Goal: Book appointment/travel/reservation

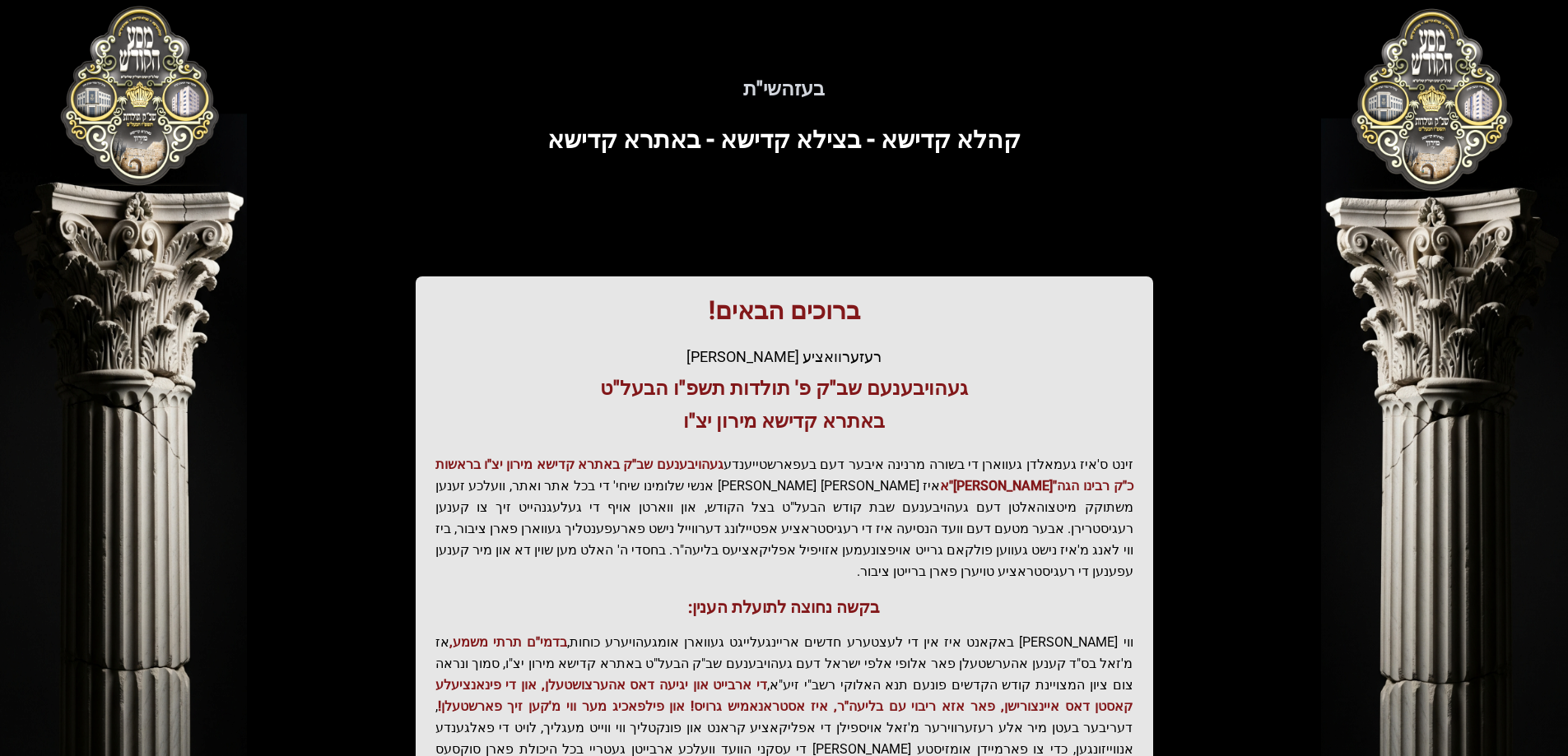
scroll to position [162, 0]
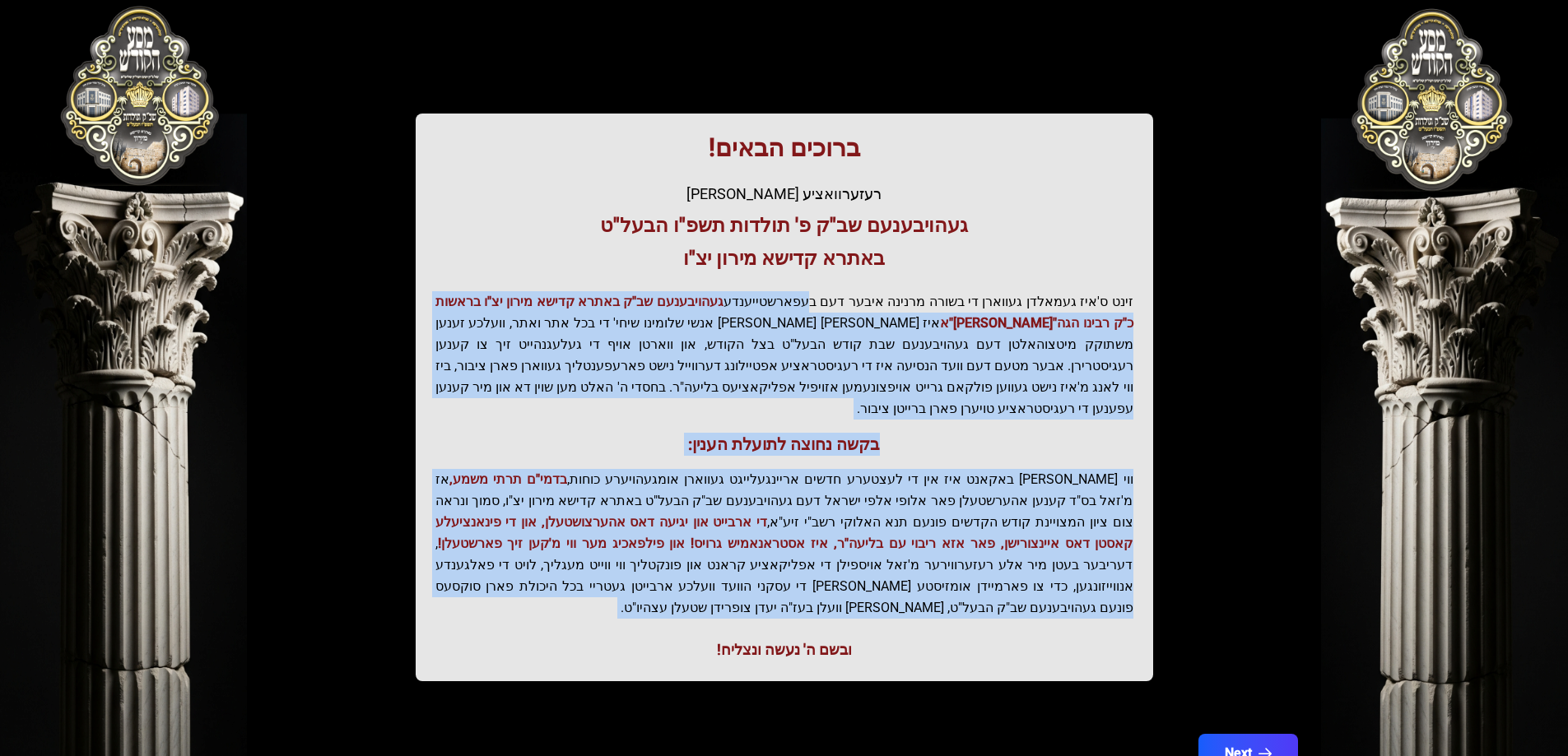
drag, startPoint x: 826, startPoint y: 281, endPoint x: 1006, endPoint y: 599, distance: 365.4
click at [1006, 599] on div "ברוכים הבאים! רעזערוואציע אפטיילונג פונעם געהויבענעם שב"ק פ' תולדות תשפ"ו הבעל"…" at bounding box center [784, 397] width 737 height 567
drag, startPoint x: 1006, startPoint y: 599, endPoint x: 1000, endPoint y: 574, distance: 25.7
click at [1007, 639] on div "ובשם ה' נעשה ונצליח!" at bounding box center [784, 650] width 698 height 23
click at [833, 367] on p "זינט ס'איז געמאלדן געווארן די בשורה מרנינה איבער דעם בעפארשטייענדע געהויבענעם ש…" at bounding box center [784, 355] width 698 height 129
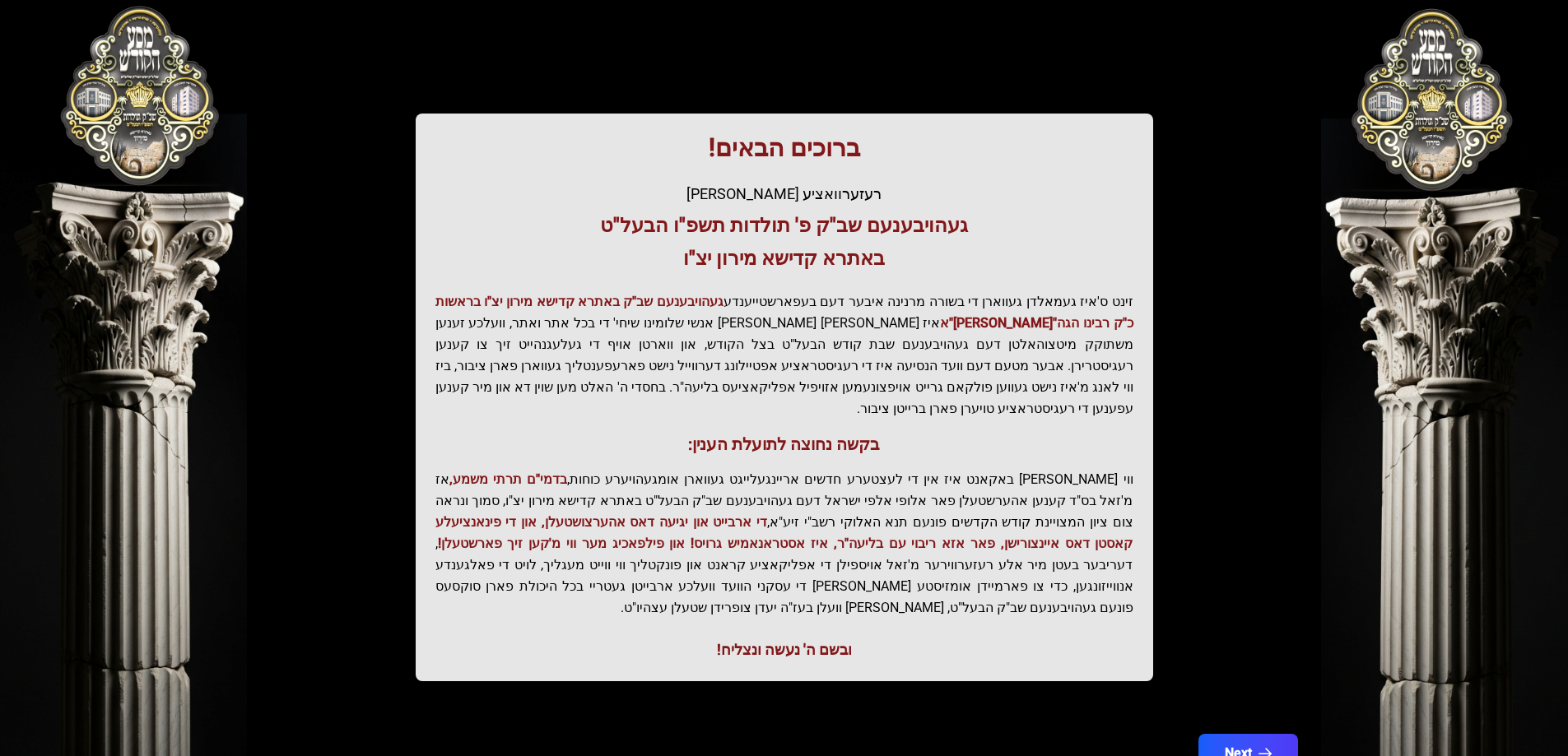
click at [768, 326] on p "זינט ס'איז געמאלדן געווארן די בשורה מרנינה איבער דעם בעפארשטייענדע געהויבענעם ש…" at bounding box center [784, 355] width 698 height 129
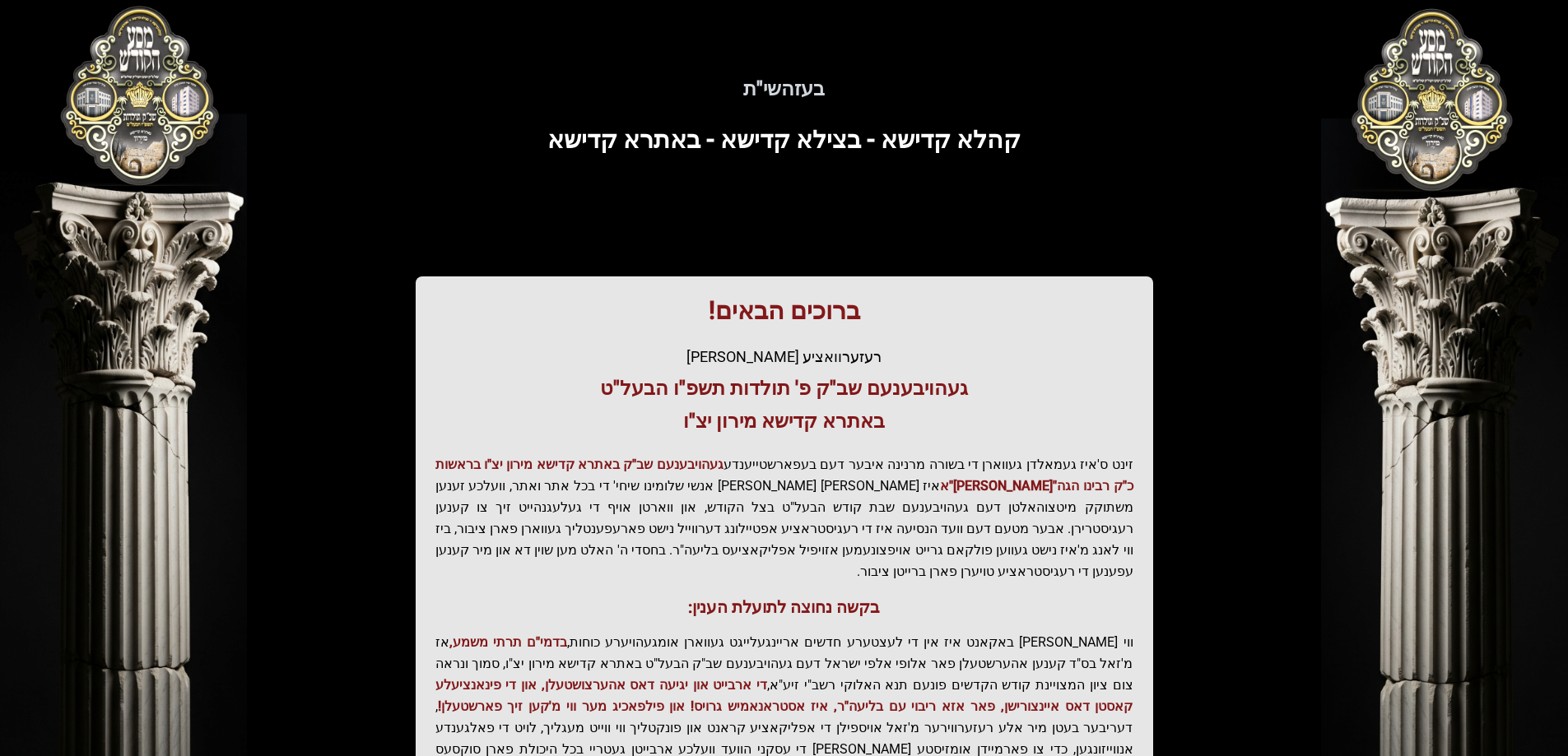
scroll to position [162, 0]
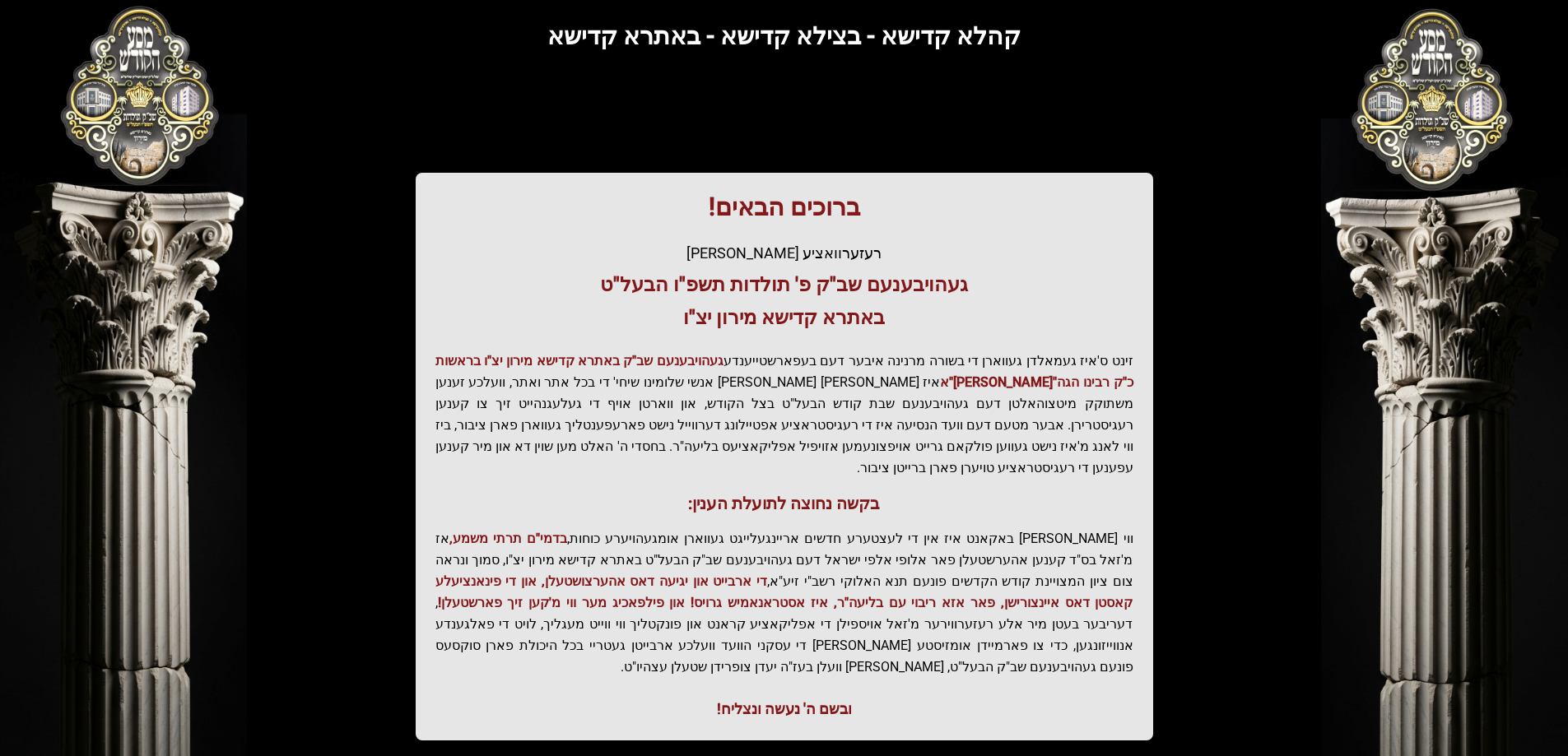
scroll to position [196, 0]
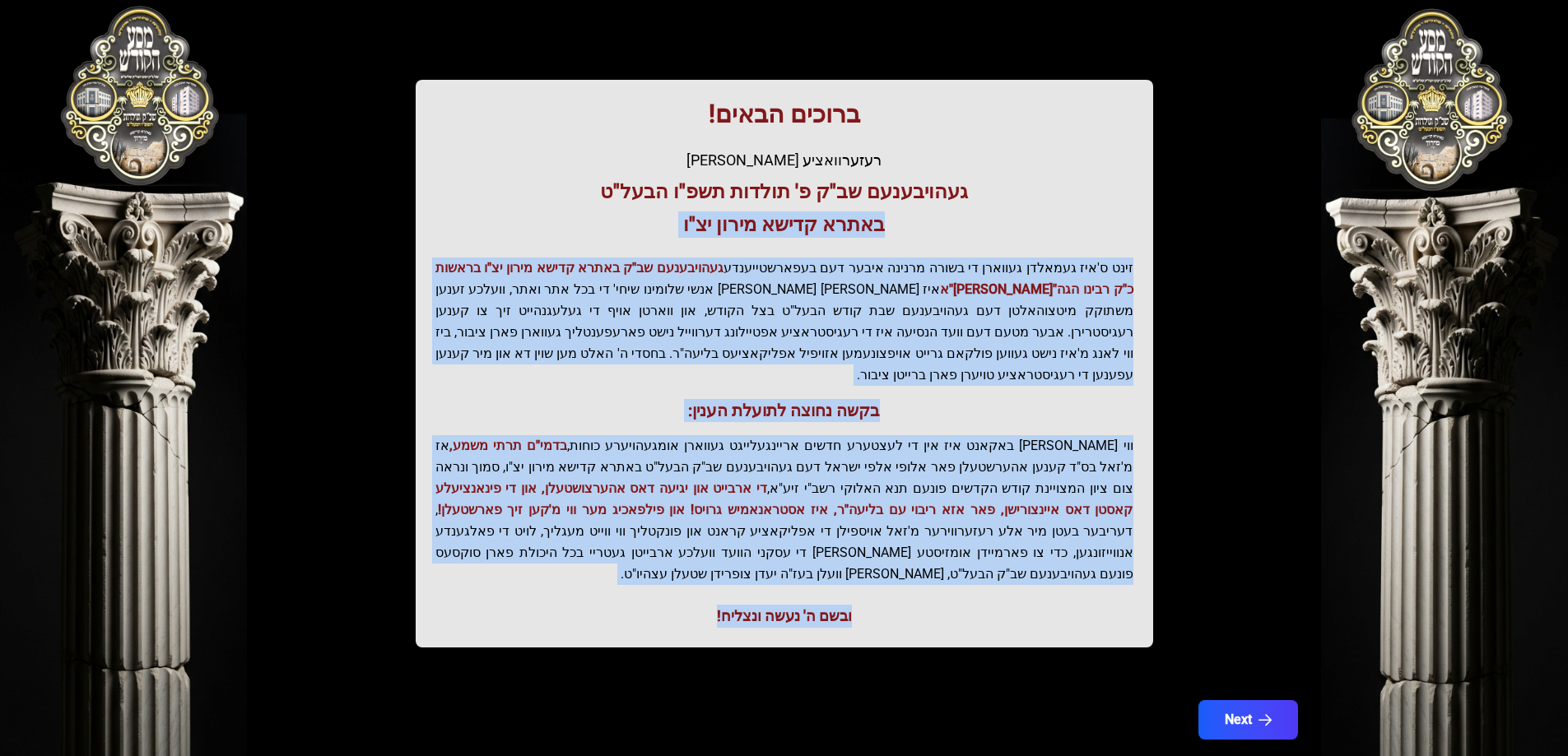
drag, startPoint x: 915, startPoint y: 236, endPoint x: 686, endPoint y: 574, distance: 408.3
click at [686, 574] on div "ברוכים הבאים! רעזערוואציע אפטיילונג פונעם געהויבענעם שב"ק פ' תולדות תשפ"ו הבעל"…" at bounding box center [784, 363] width 737 height 567
click at [686, 605] on div "ובשם ה' נעשה ונצליח!" at bounding box center [784, 616] width 698 height 23
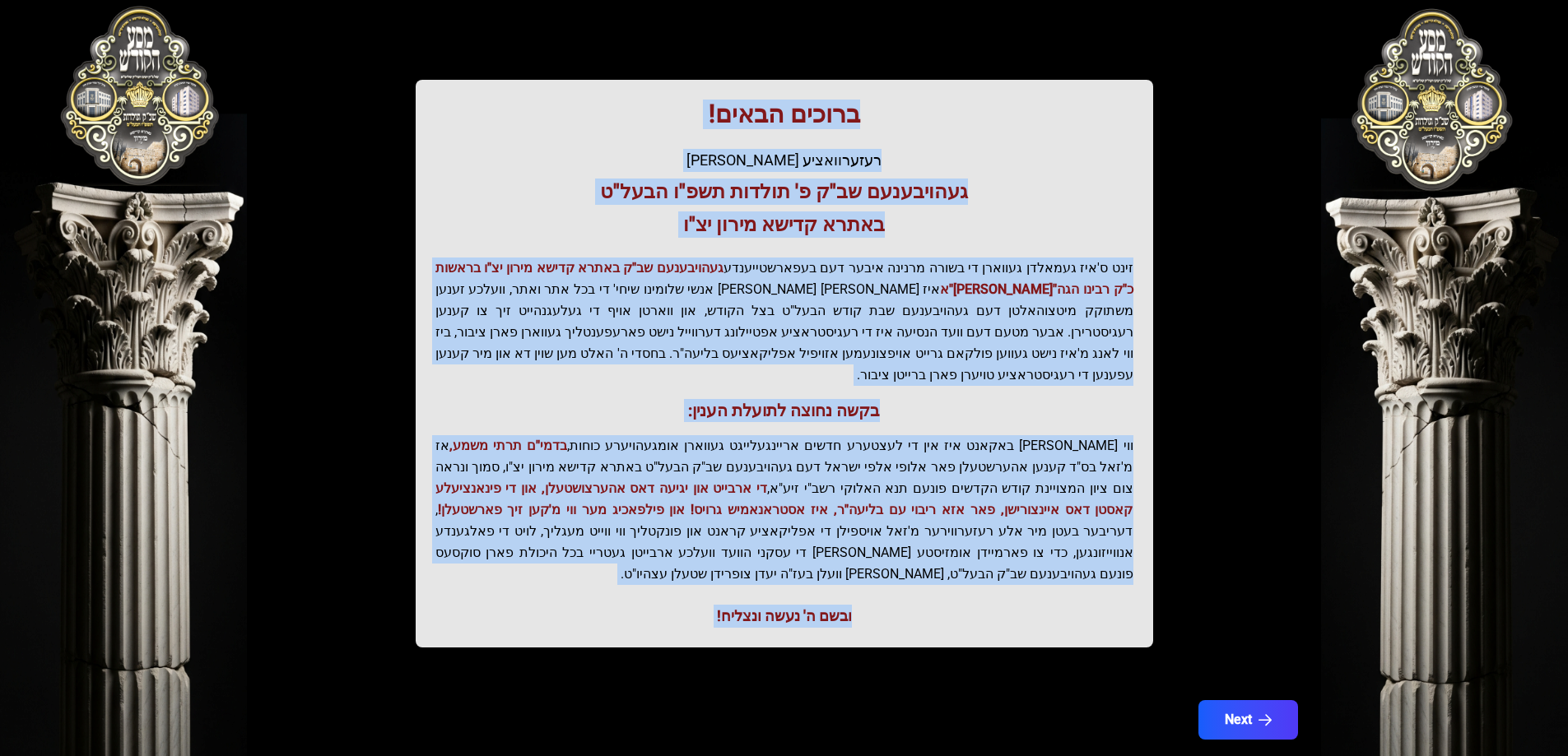
drag, startPoint x: 686, startPoint y: 574, endPoint x: 942, endPoint y: 116, distance: 524.7
click at [942, 116] on div "ברוכים הבאים! רעזערוואציע אפטיילונג פונעם געהויבענעם שב"ק פ' תולדות תשפ"ו הבעל"…" at bounding box center [784, 363] width 737 height 567
click at [942, 116] on h1 "ברוכים הבאים!" at bounding box center [784, 115] width 698 height 30
drag, startPoint x: 942, startPoint y: 116, endPoint x: 679, endPoint y: 564, distance: 519.5
click at [679, 564] on div "ברוכים הבאים! רעזערוואציע אפטיילונג פונעם געהויבענעם שב"ק פ' תולדות תשפ"ו הבעל"…" at bounding box center [784, 363] width 737 height 567
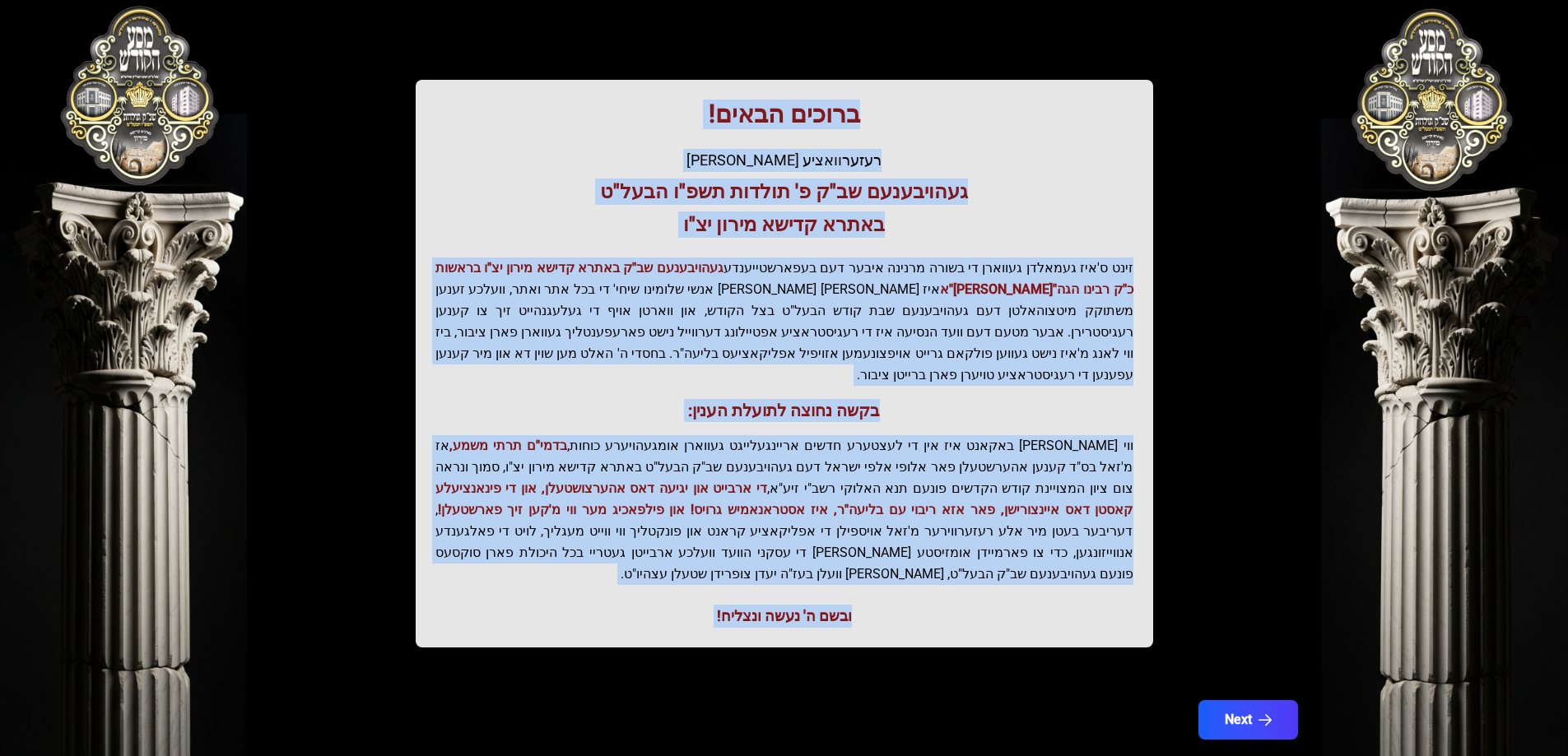
click at [679, 605] on div "ובשם ה' נעשה ונצליח!" at bounding box center [784, 616] width 698 height 23
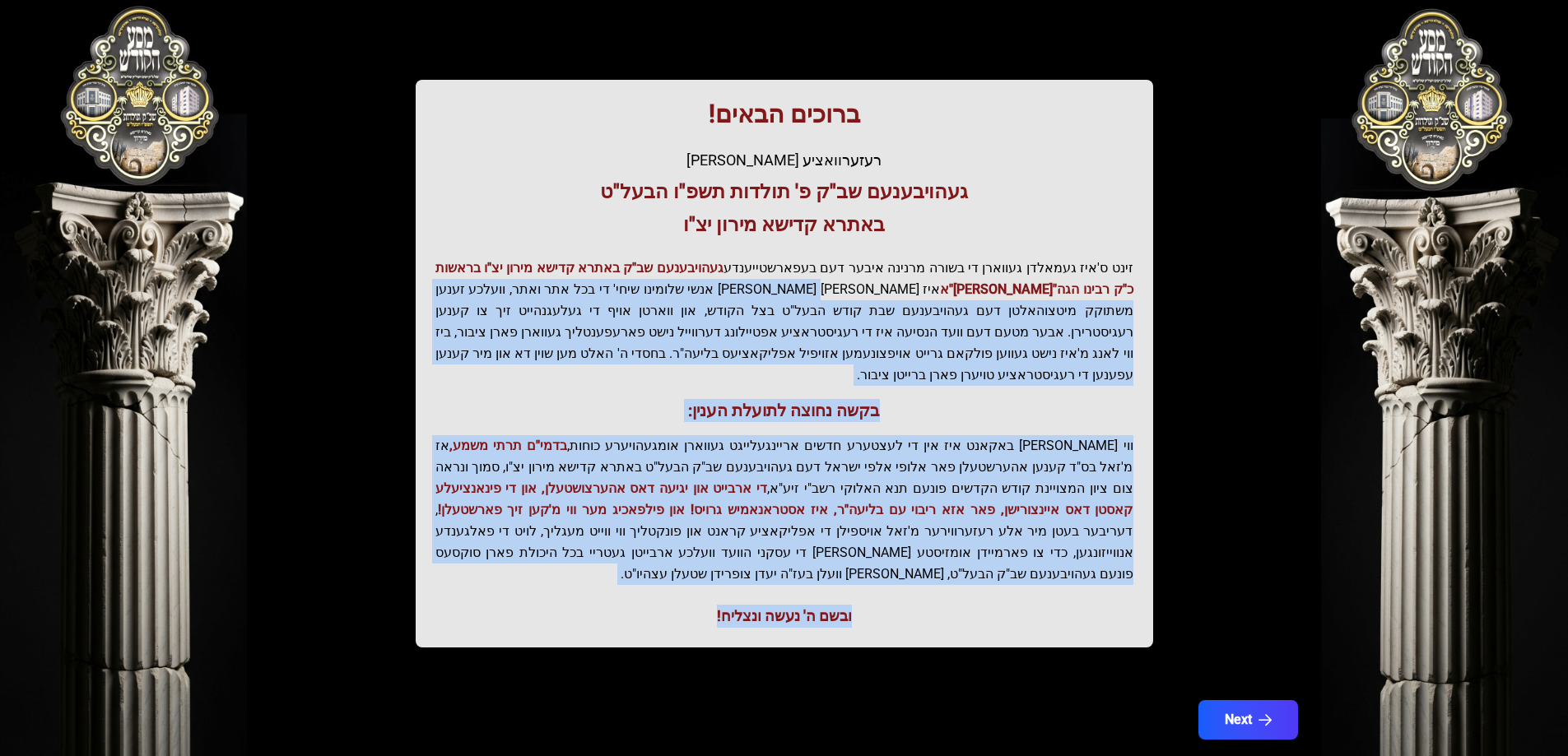
drag, startPoint x: 899, startPoint y: 435, endPoint x: 926, endPoint y: 284, distance: 153.4
click at [927, 286] on div "ברוכים הבאים! רעזערוואציע אפטיילונג פונעם געהויבענעם שב"ק פ' תולדות תשפ"ו הבעל"…" at bounding box center [784, 363] width 737 height 567
click at [926, 284] on p "זינט ס'איז געמאלדן געווארן די בשורה מרנינה איבער דעם בעפארשטייענדע געהויבענעם ש…" at bounding box center [784, 321] width 698 height 129
drag, startPoint x: 917, startPoint y: 313, endPoint x: 874, endPoint y: 569, distance: 259.6
click at [874, 569] on div "ברוכים הבאים! רעזערוואציע אפטיילונג פונעם געהויבענעם שב"ק פ' תולדות תשפ"ו הבעל"…" at bounding box center [784, 363] width 737 height 567
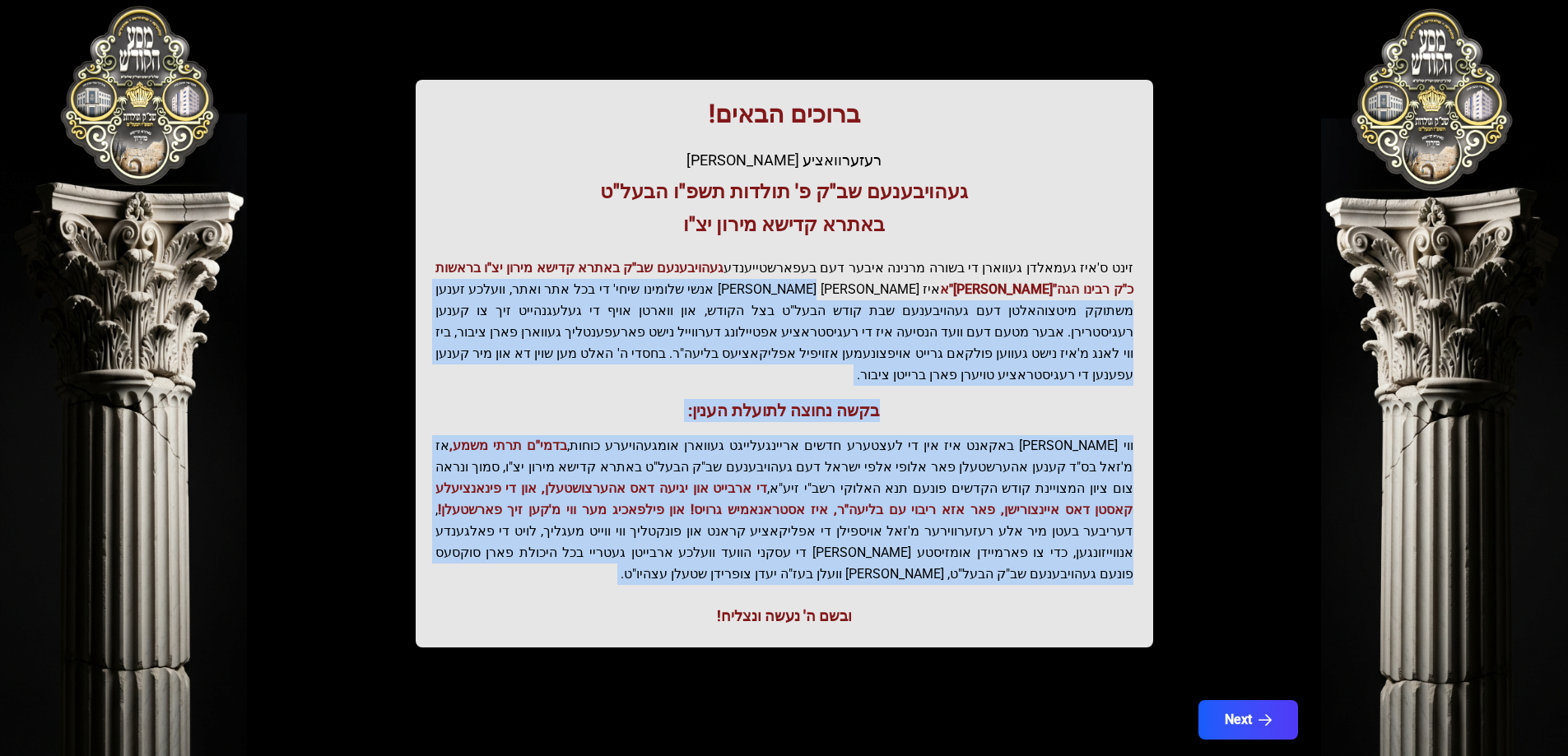
click at [874, 605] on div "ובשם ה' נעשה ונצליח!" at bounding box center [784, 616] width 698 height 23
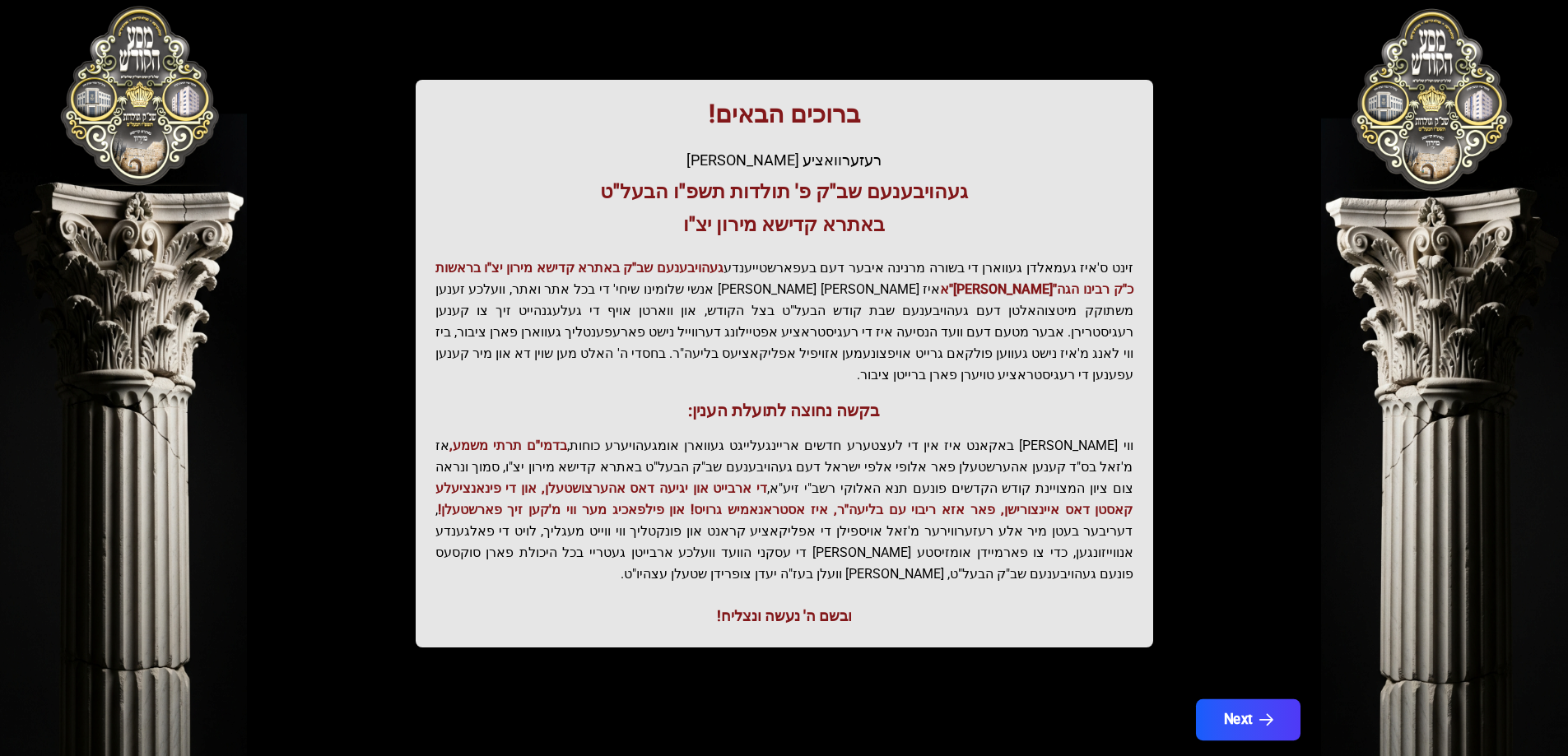
click at [1227, 700] on button "Next" at bounding box center [1247, 720] width 104 height 41
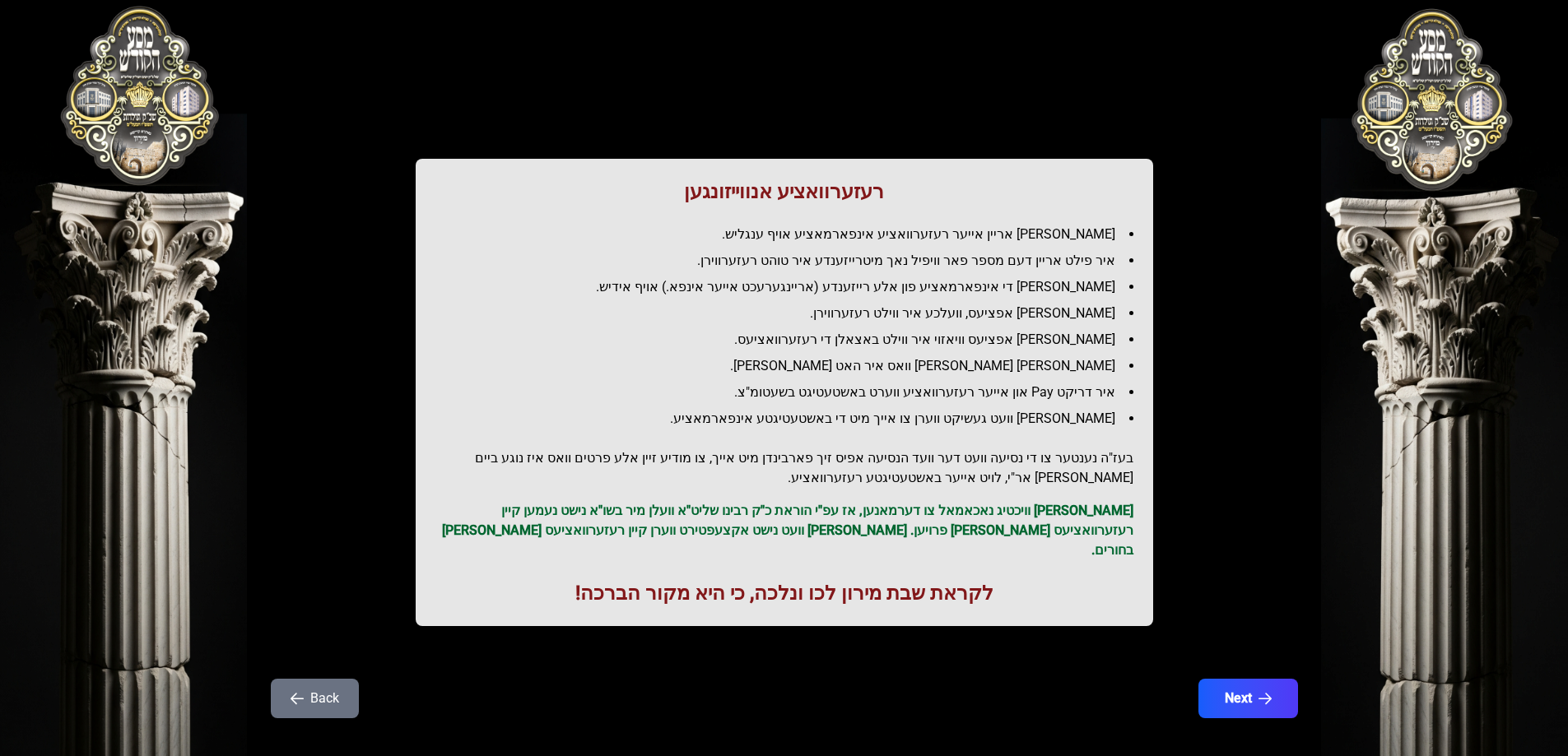
scroll to position [0, 0]
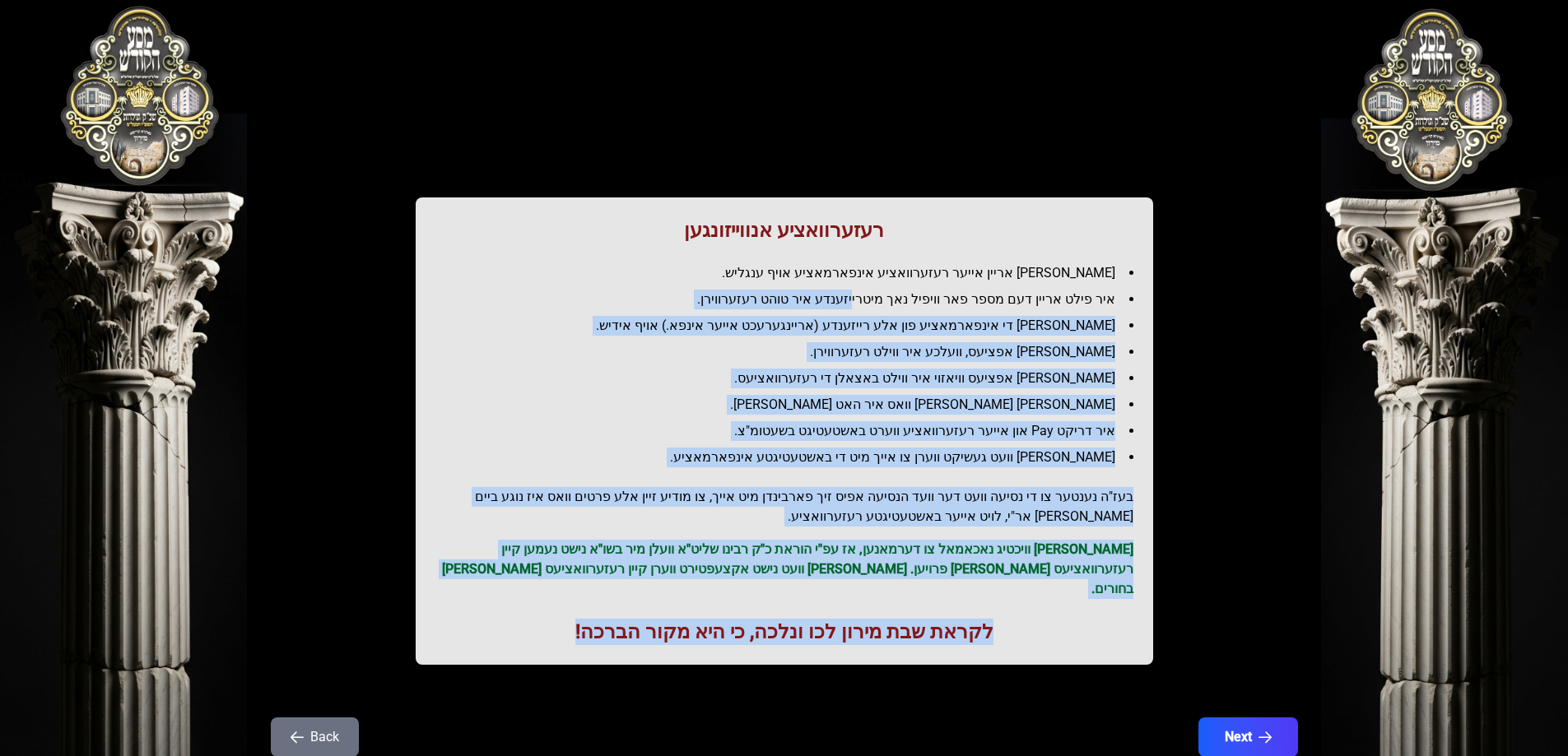
drag, startPoint x: 876, startPoint y: 295, endPoint x: 523, endPoint y: 587, distance: 458.1
click at [523, 587] on div "רעזערוואציע אנווייזונגען איר לייגט אריין אייער רעזערוואציע אינפארמאציע אויף ענג…" at bounding box center [784, 431] width 737 height 468
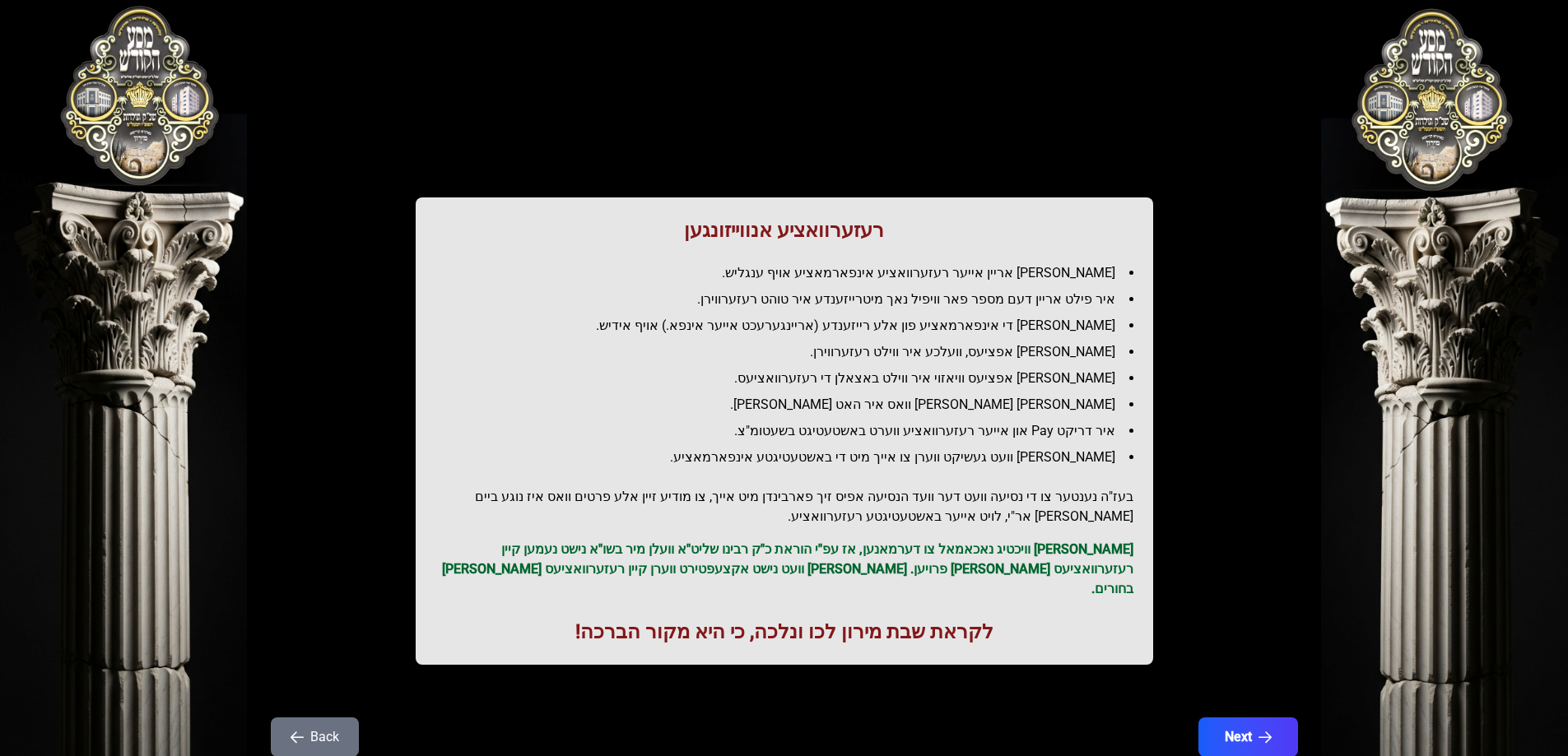
click at [305, 717] on button "Back" at bounding box center [315, 737] width 88 height 39
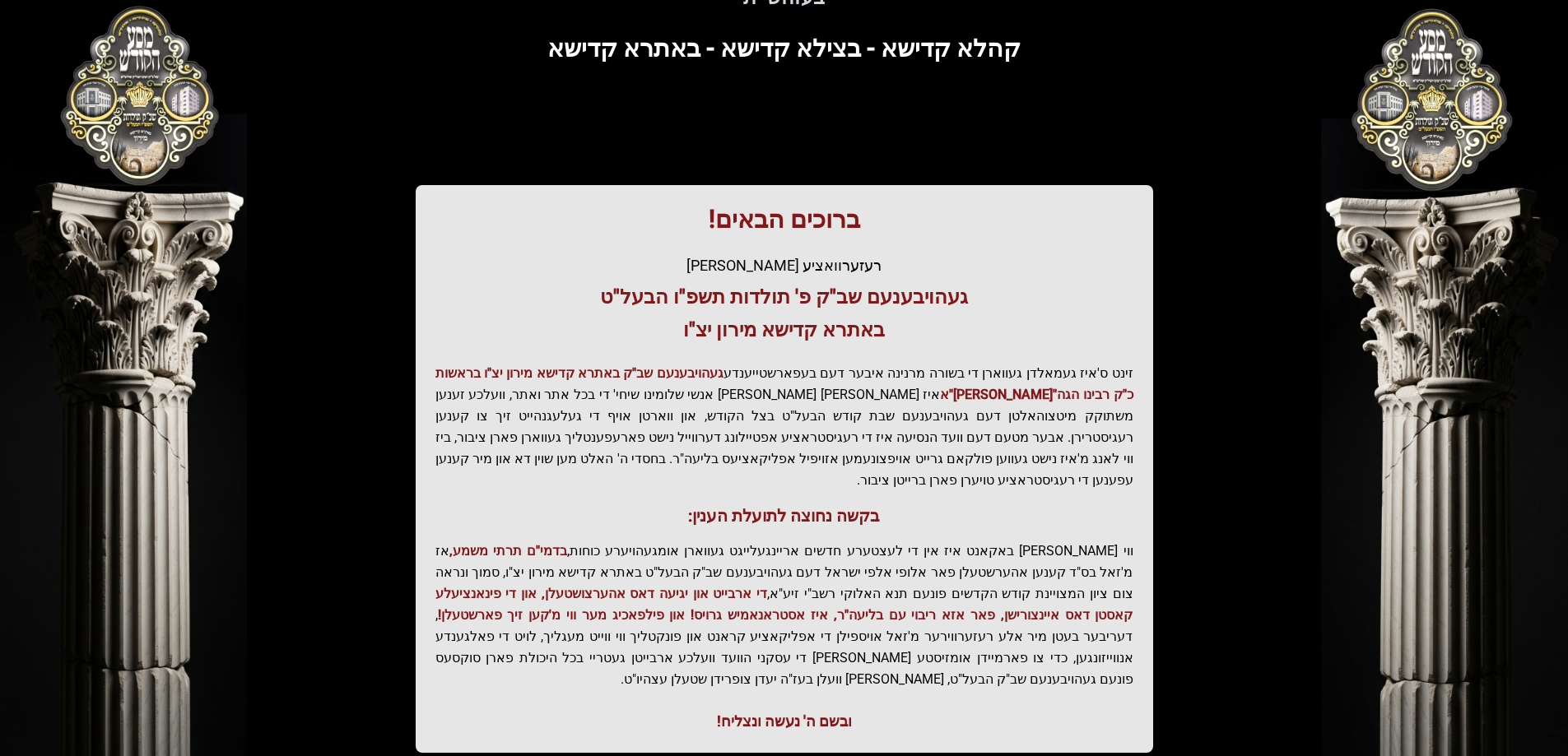
scroll to position [196, 0]
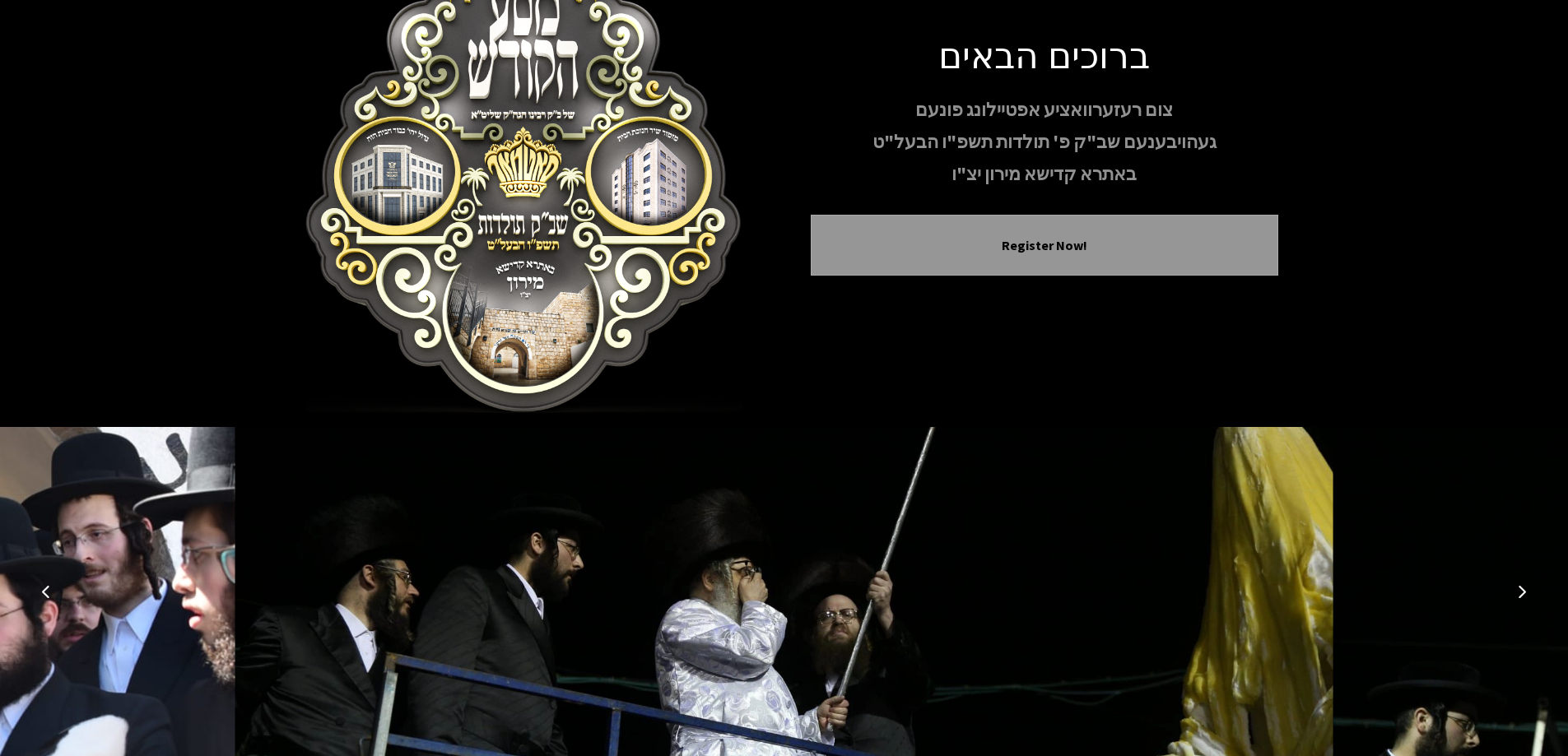
scroll to position [162, 0]
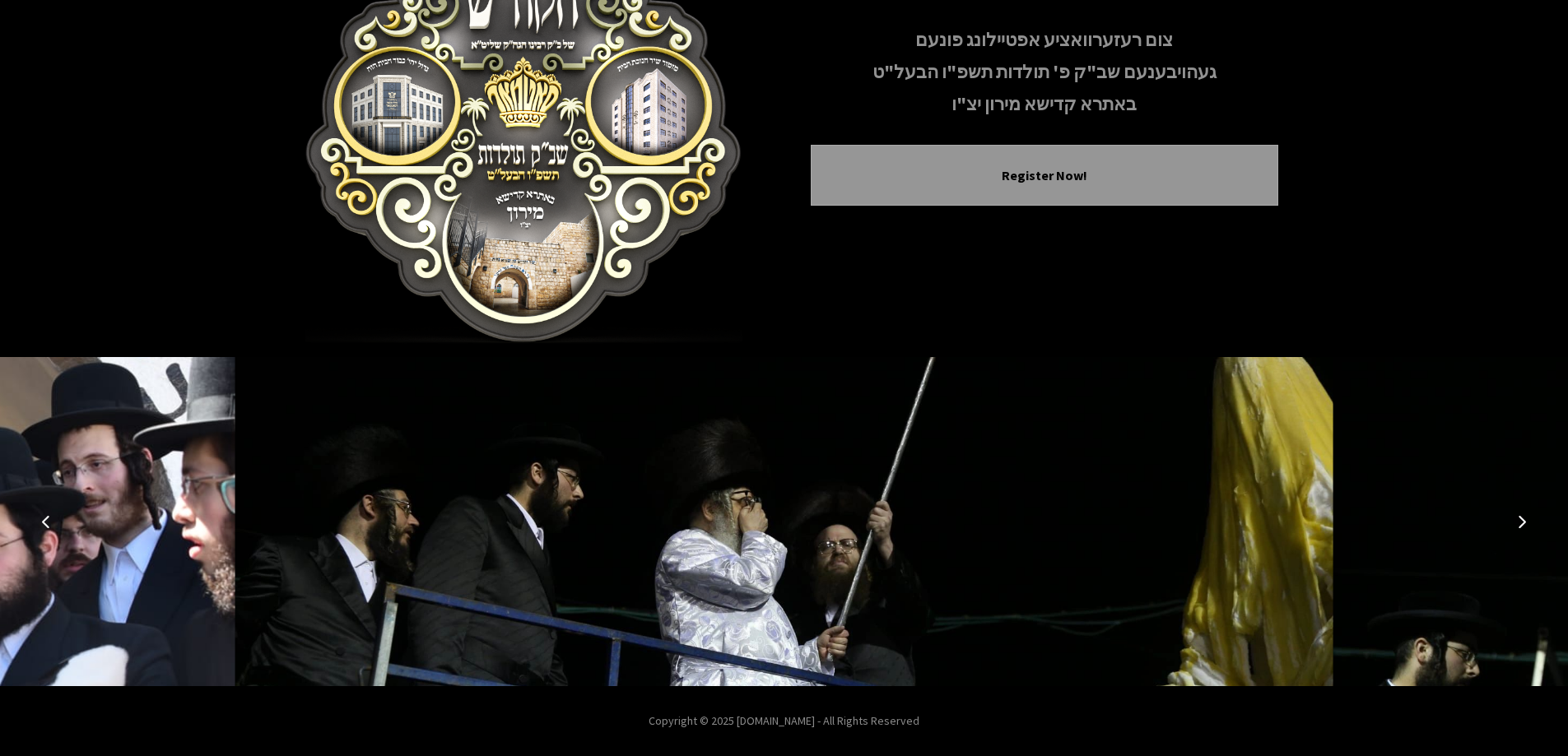
click at [1525, 520] on icon "Next image" at bounding box center [1522, 521] width 13 height 13
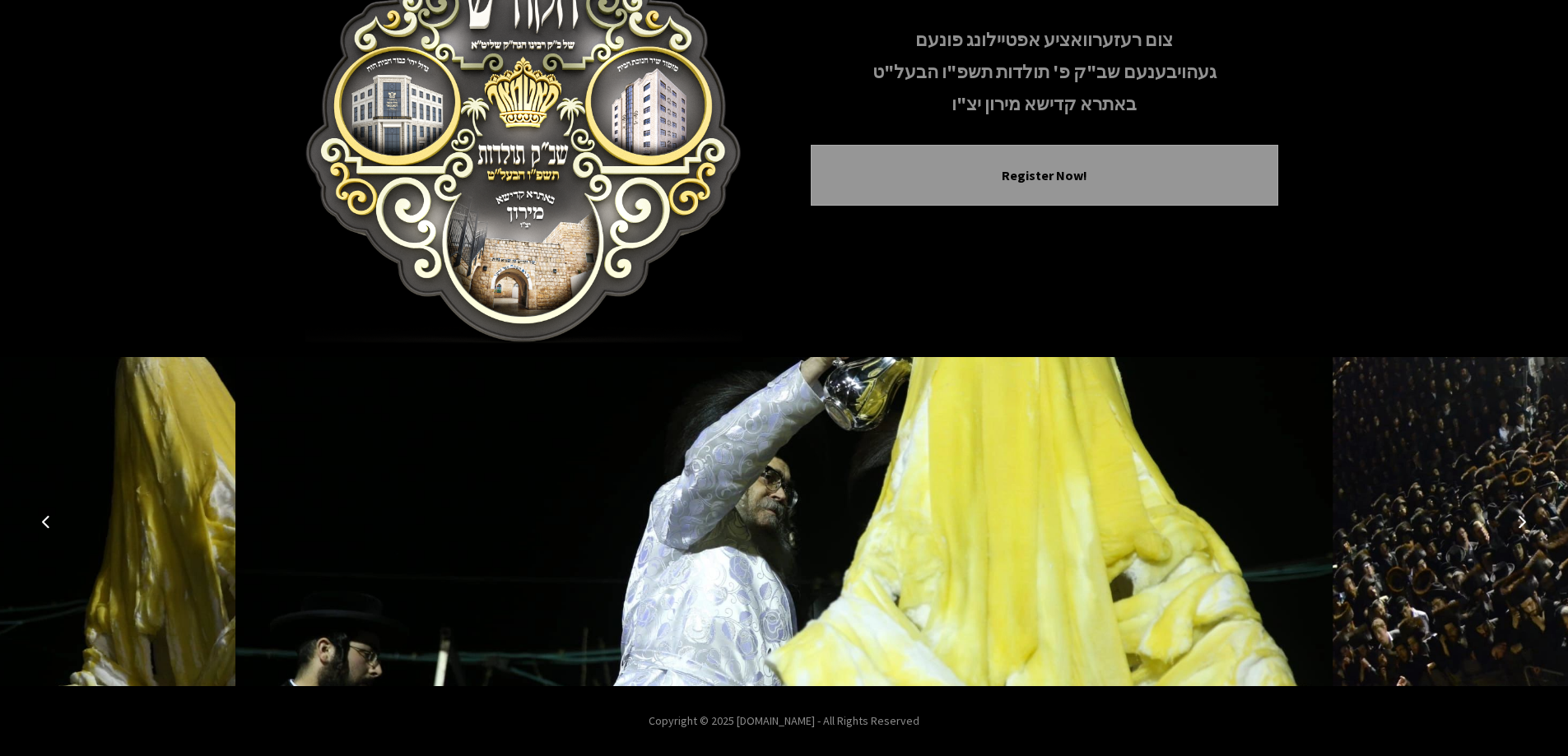
click at [1525, 520] on icon "Next image" at bounding box center [1522, 521] width 13 height 13
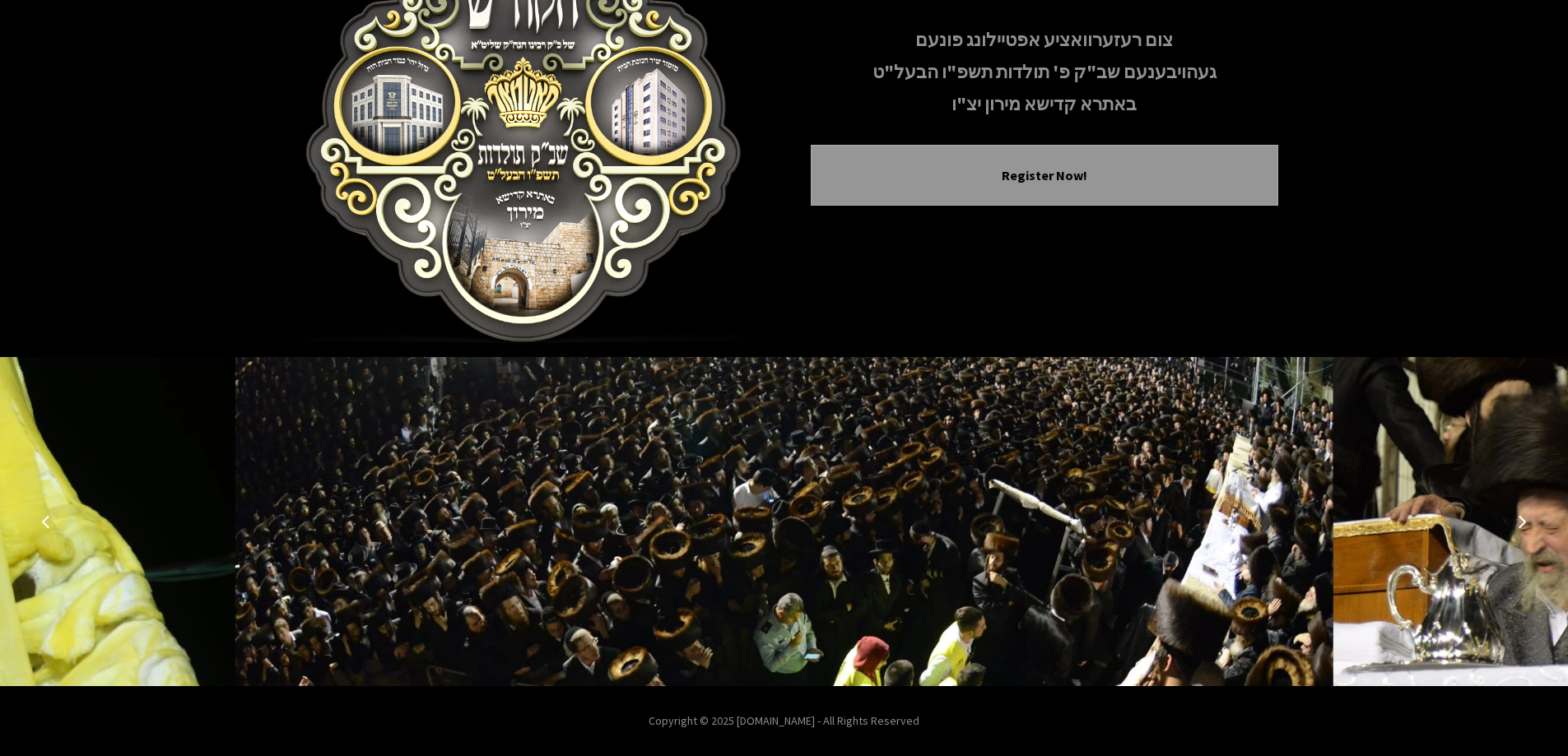
click at [1525, 520] on icon "Next image" at bounding box center [1522, 521] width 13 height 13
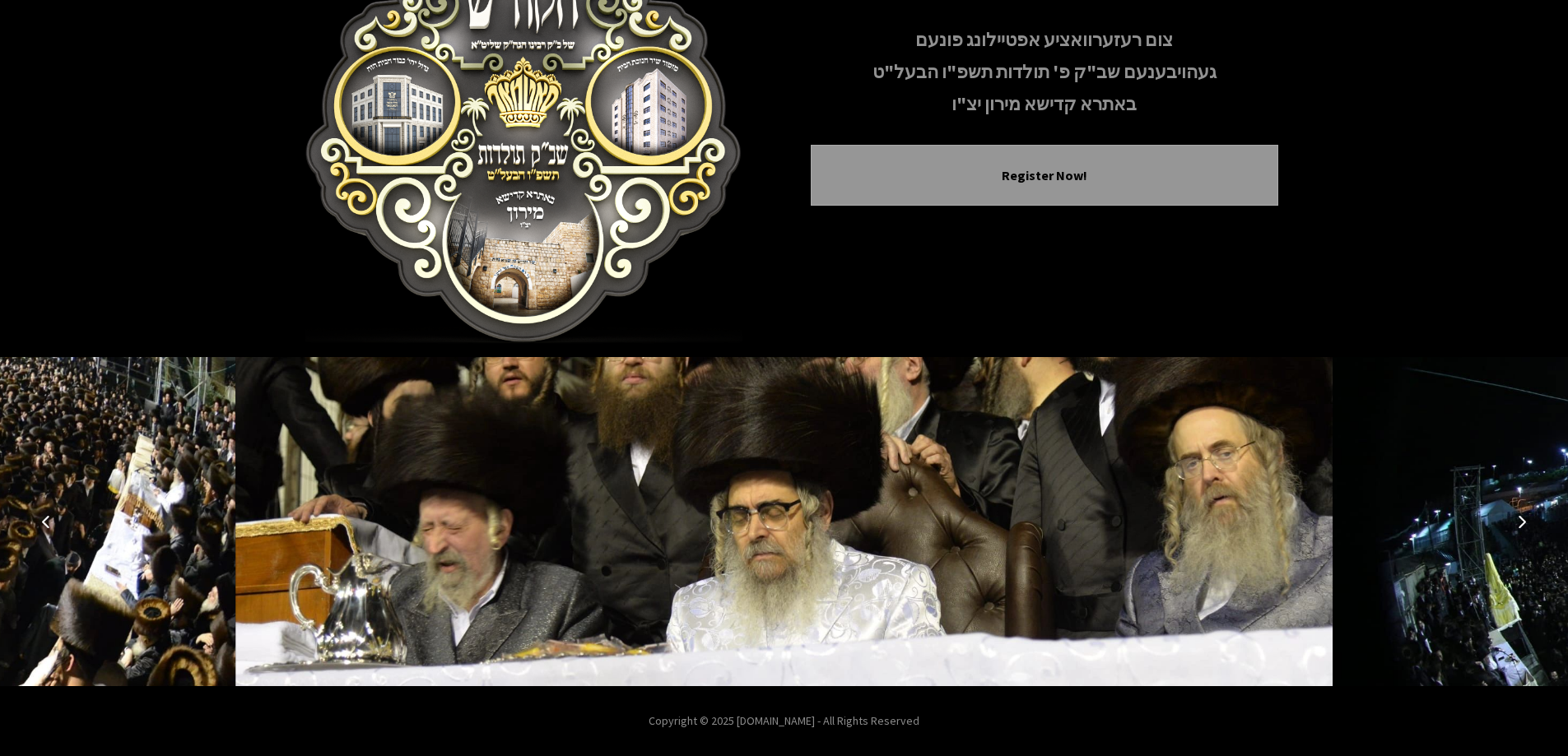
click at [1525, 520] on icon "Next image" at bounding box center [1522, 521] width 13 height 13
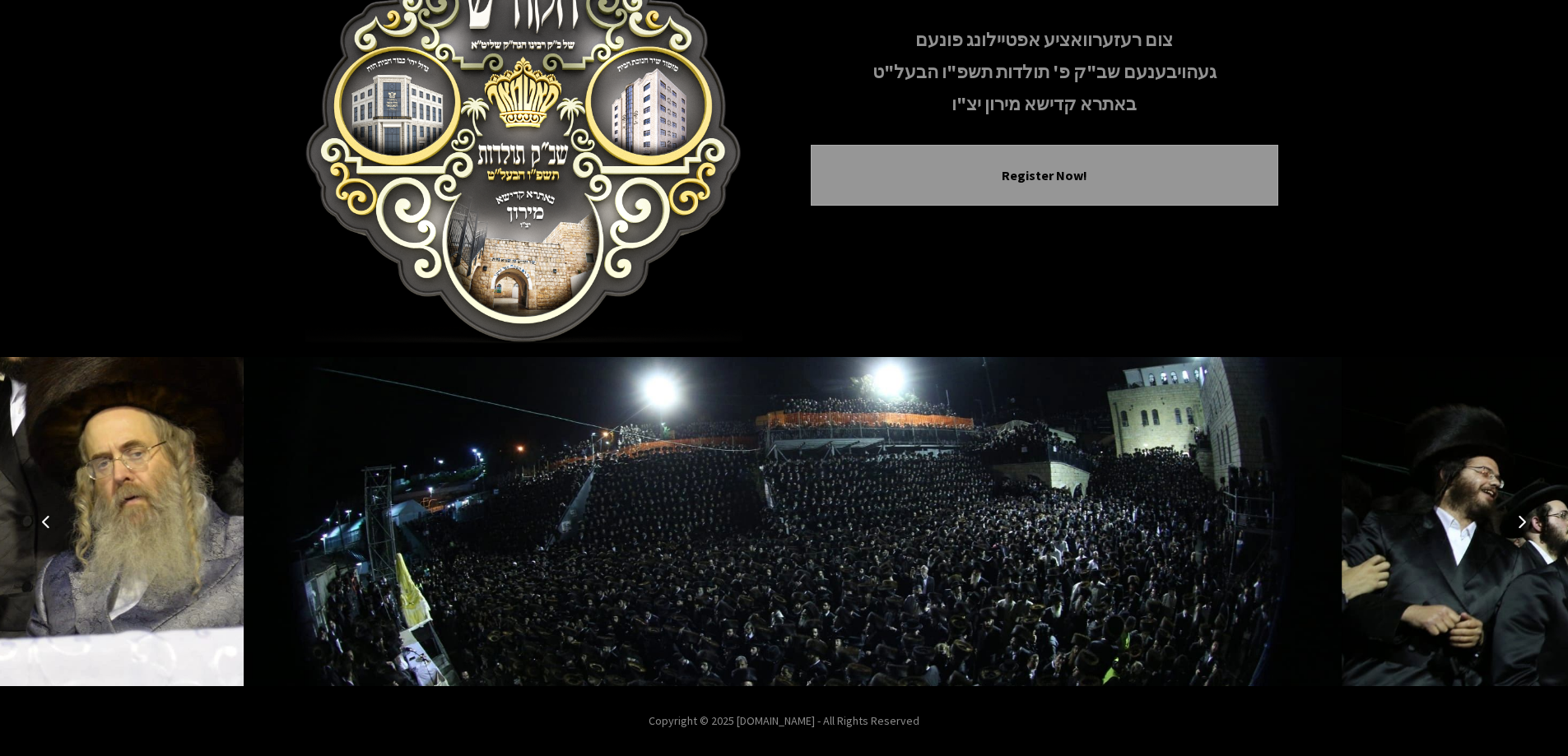
click at [1525, 520] on icon "Next image" at bounding box center [1522, 521] width 13 height 13
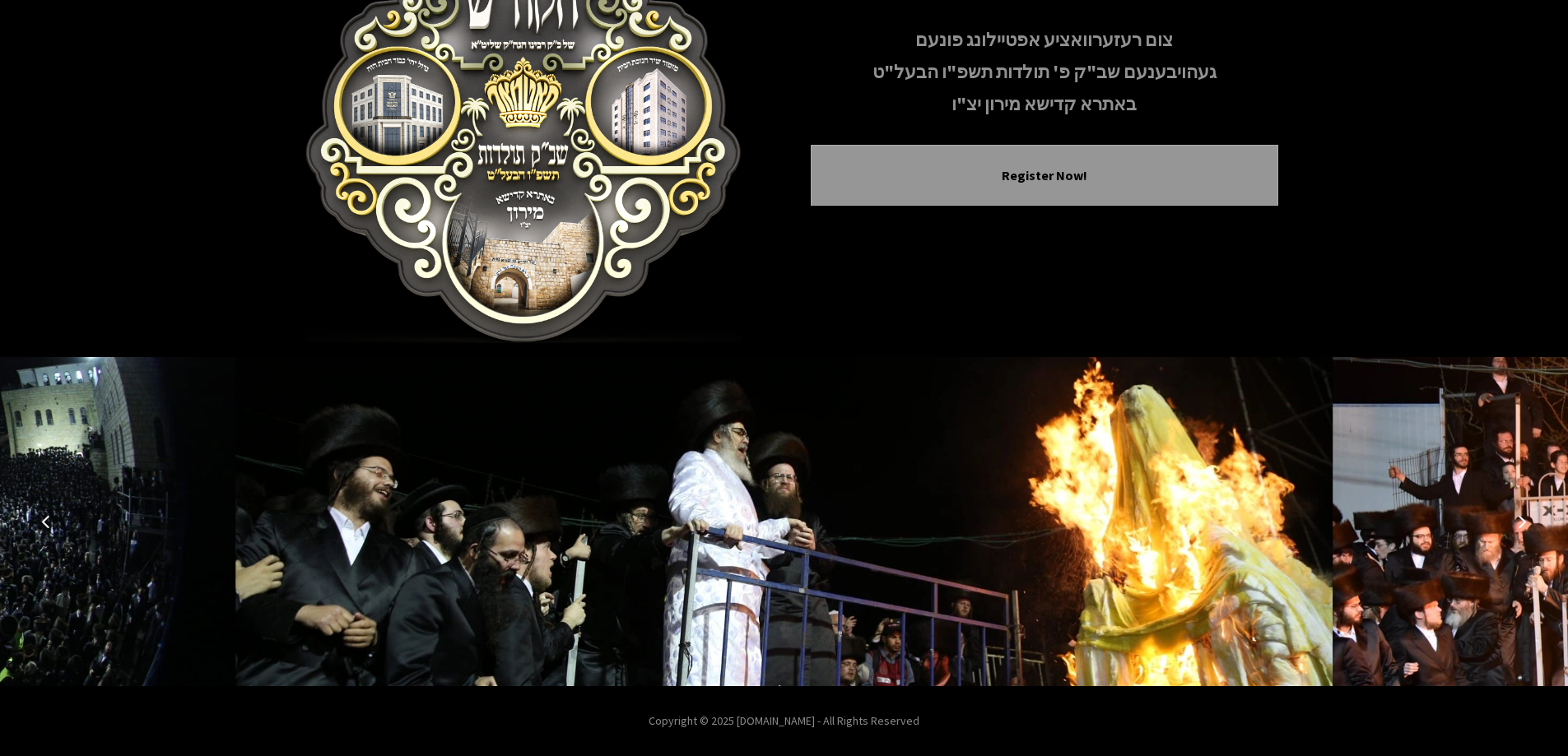
click at [1525, 520] on icon "Next image" at bounding box center [1522, 521] width 13 height 13
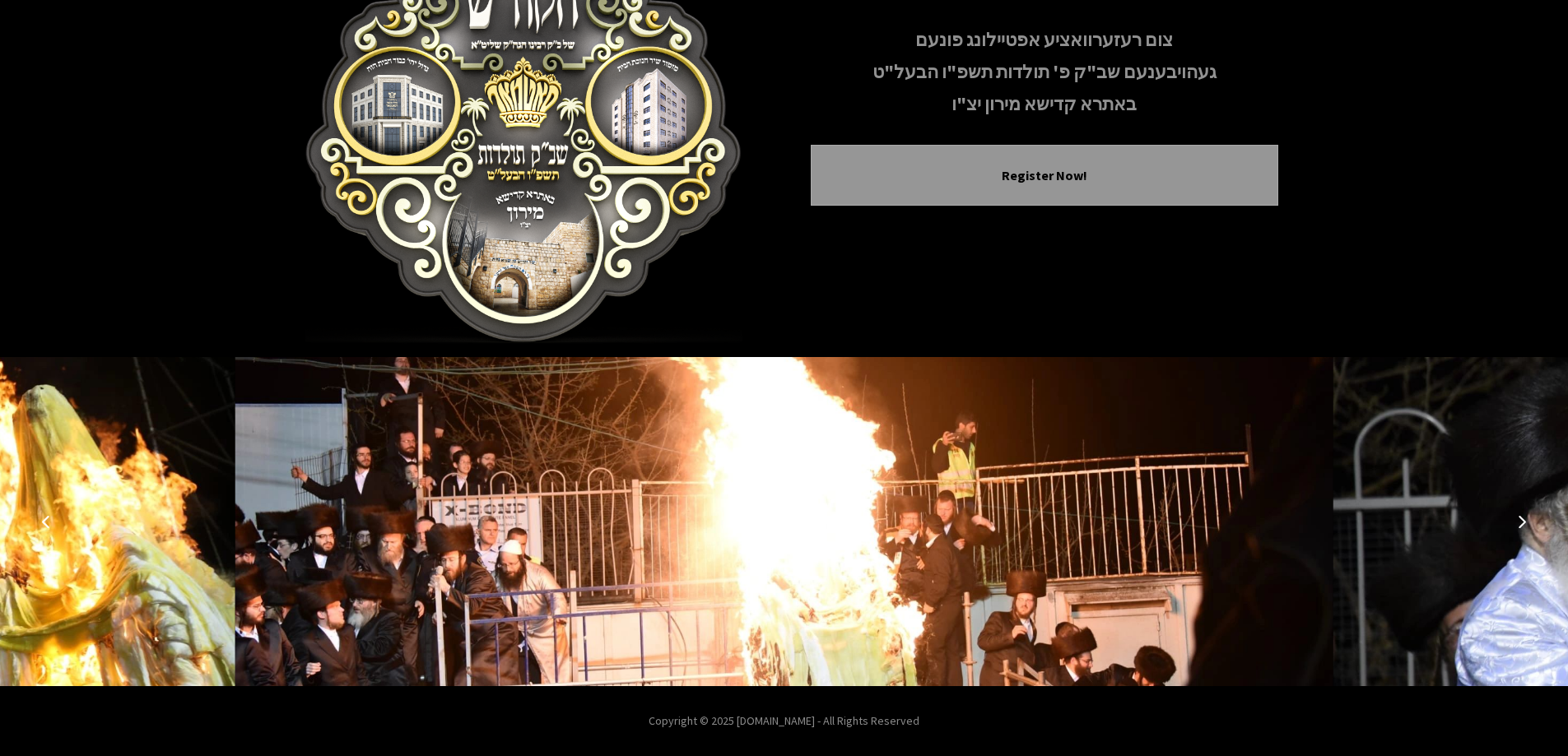
click at [1525, 520] on icon "Next image" at bounding box center [1522, 521] width 13 height 13
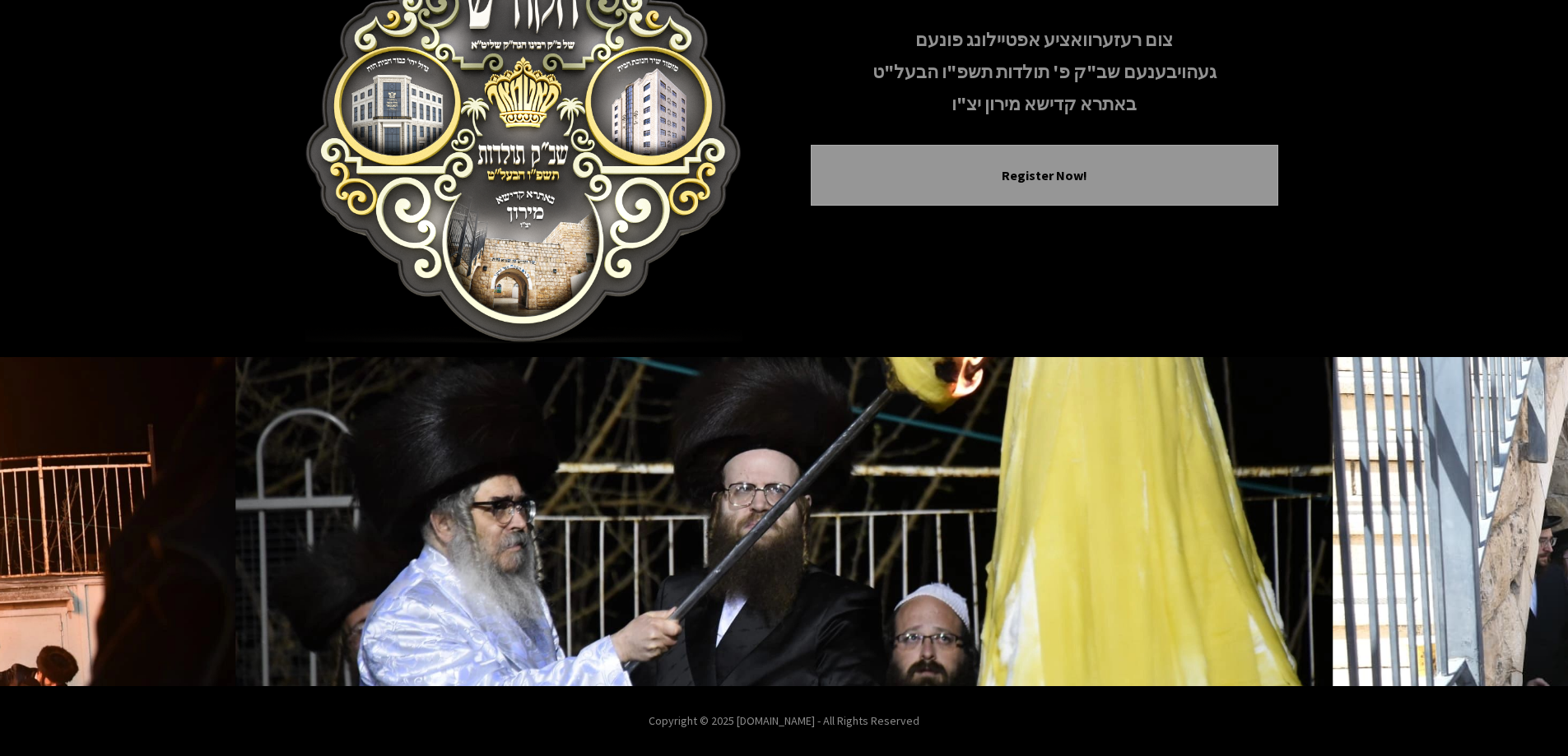
click at [620, 189] on img at bounding box center [524, 98] width 468 height 494
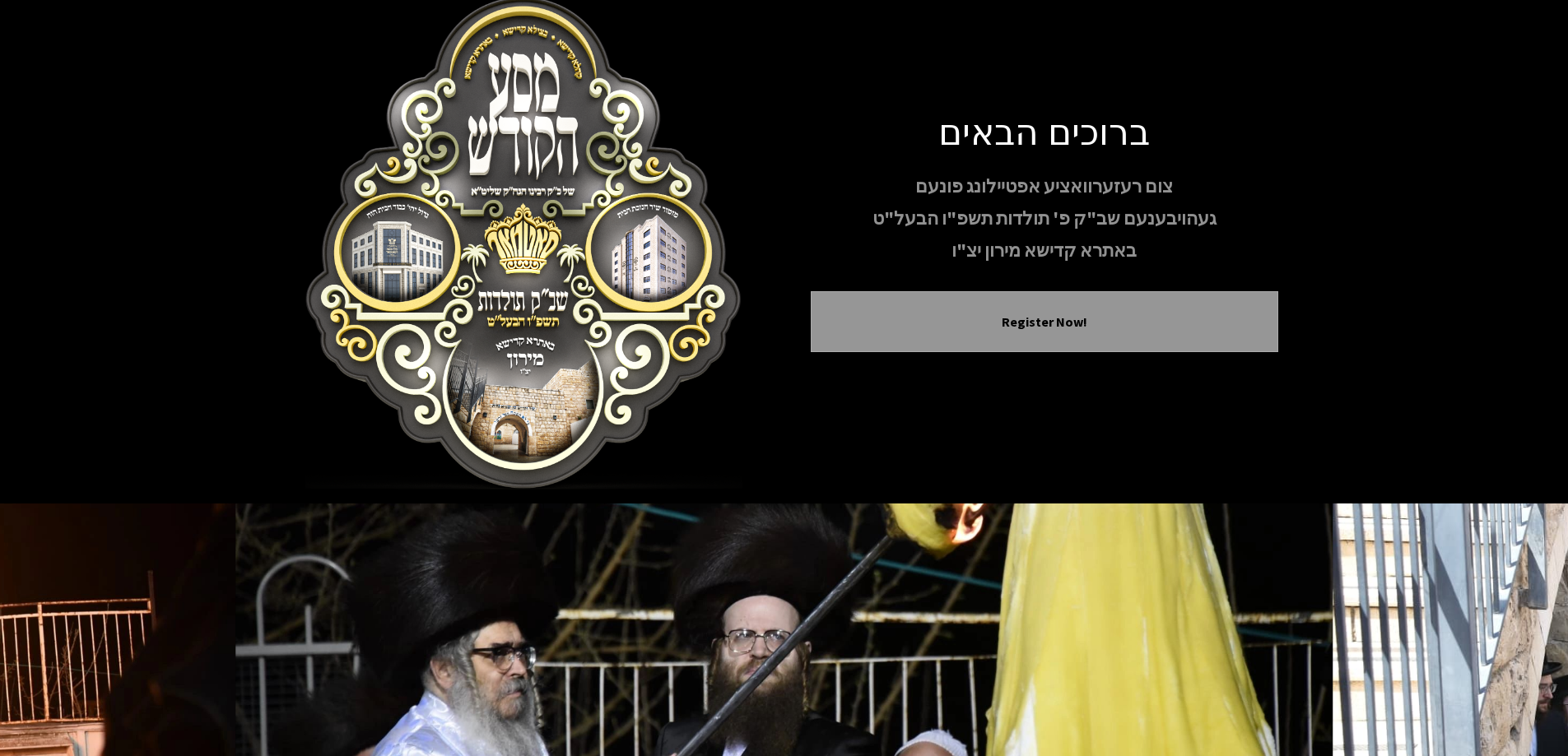
scroll to position [0, 0]
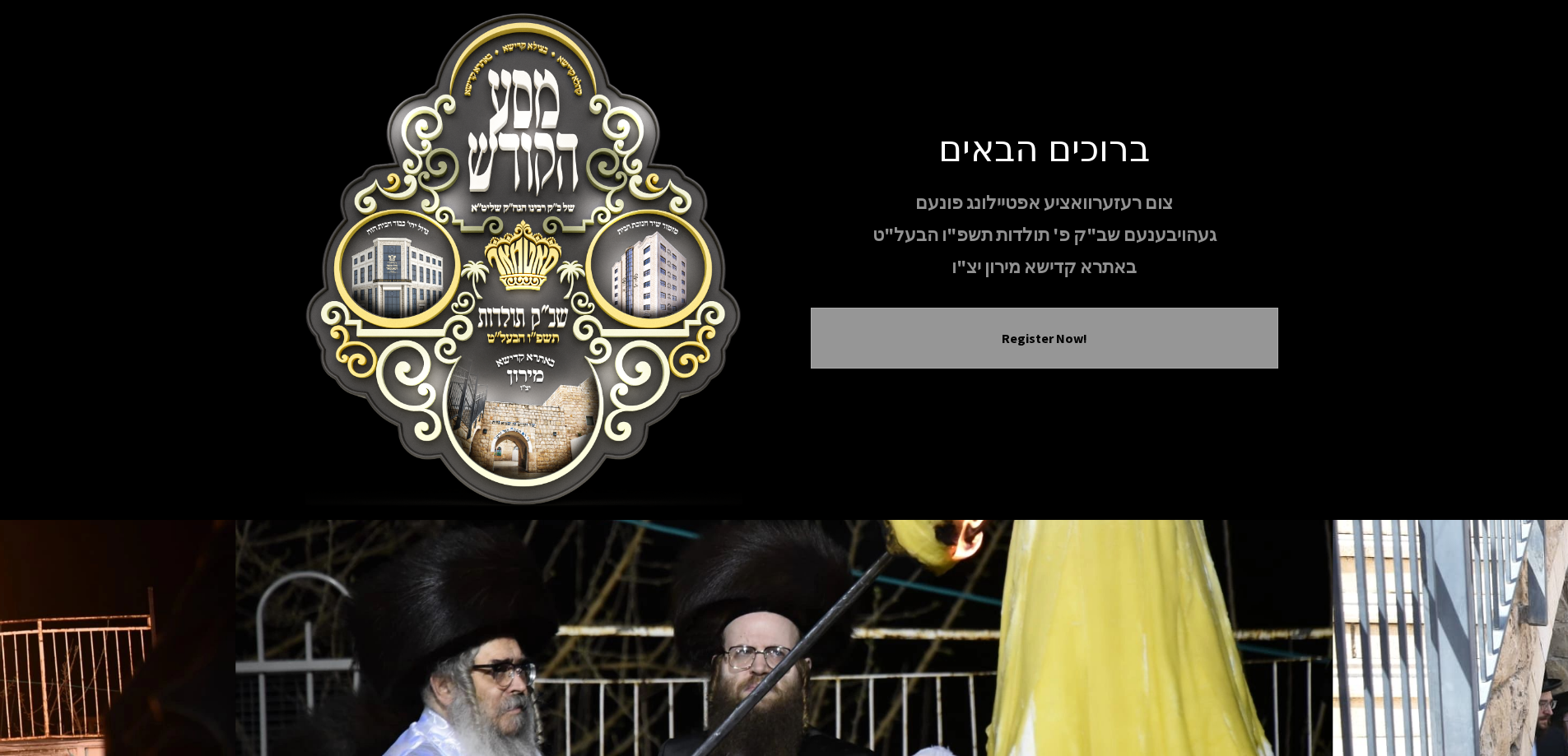
drag, startPoint x: 255, startPoint y: 108, endPoint x: 765, endPoint y: 395, distance: 585.2
click at [735, 389] on div "ברוכים הבאים צום רעזערוואציע אפטיילונג פונעם געהויבענעם שב"ק פ' תולדות תשפ"ו הב…" at bounding box center [784, 260] width 1568 height 520
click at [903, 419] on div "ברוכים הבאים צום רעזערוואציע אפטיילונג פונעם געהויבענעם שב"ק פ' תולדות תשפ"ו הב…" at bounding box center [784, 260] width 987 height 494
drag, startPoint x: 1435, startPoint y: 116, endPoint x: 879, endPoint y: 452, distance: 649.6
click at [879, 452] on div "ברוכים הבאים צום רעזערוואציע אפטיילונג פונעם געהויבענעם שב"ק פ' תולדות תשפ"ו הב…" at bounding box center [784, 260] width 1568 height 520
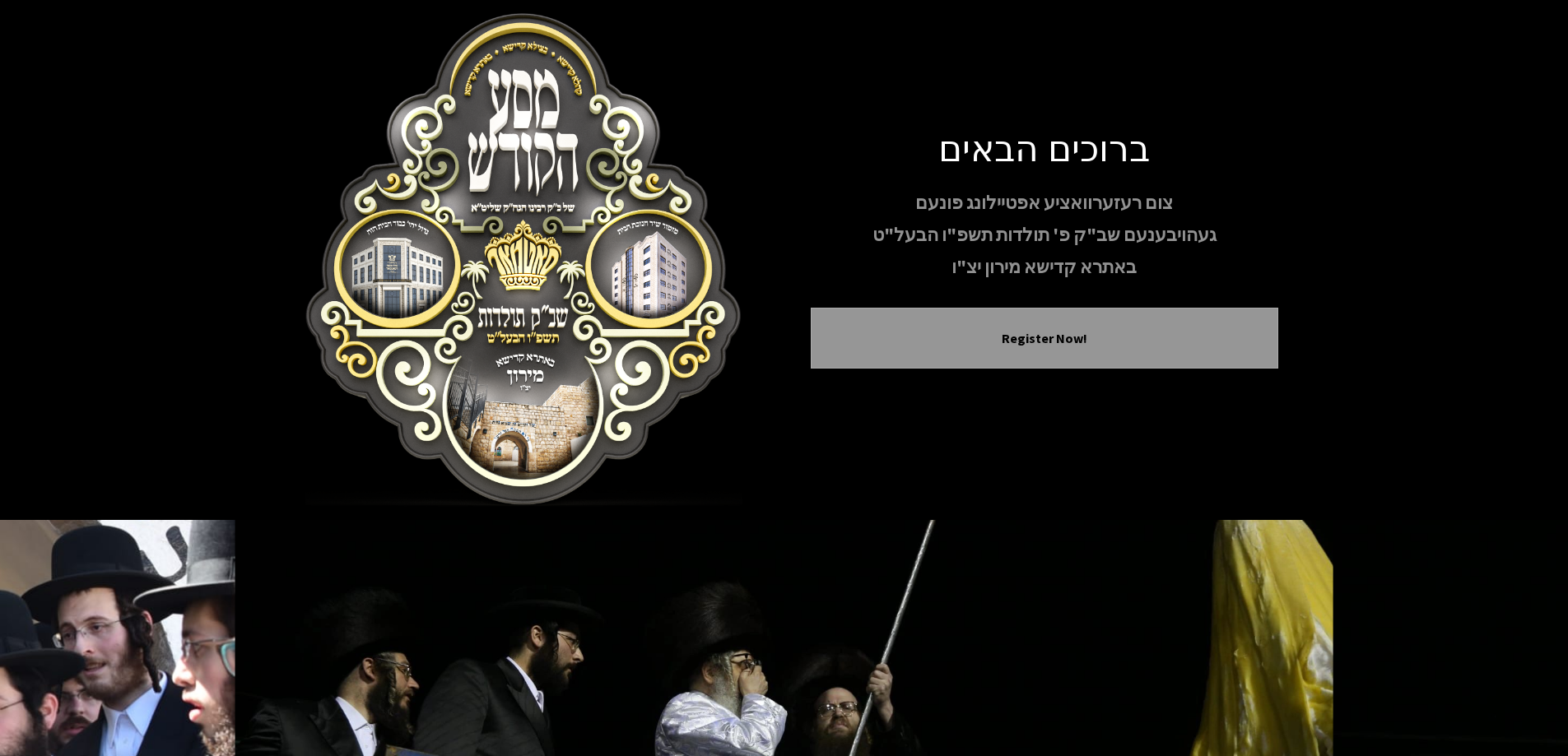
click at [839, 472] on div "ברוכים הבאים צום רעזערוואציע אפטיילונג פונעם געהויבענעם שב"ק פ' תולדות תשפ"ו הב…" at bounding box center [784, 260] width 987 height 494
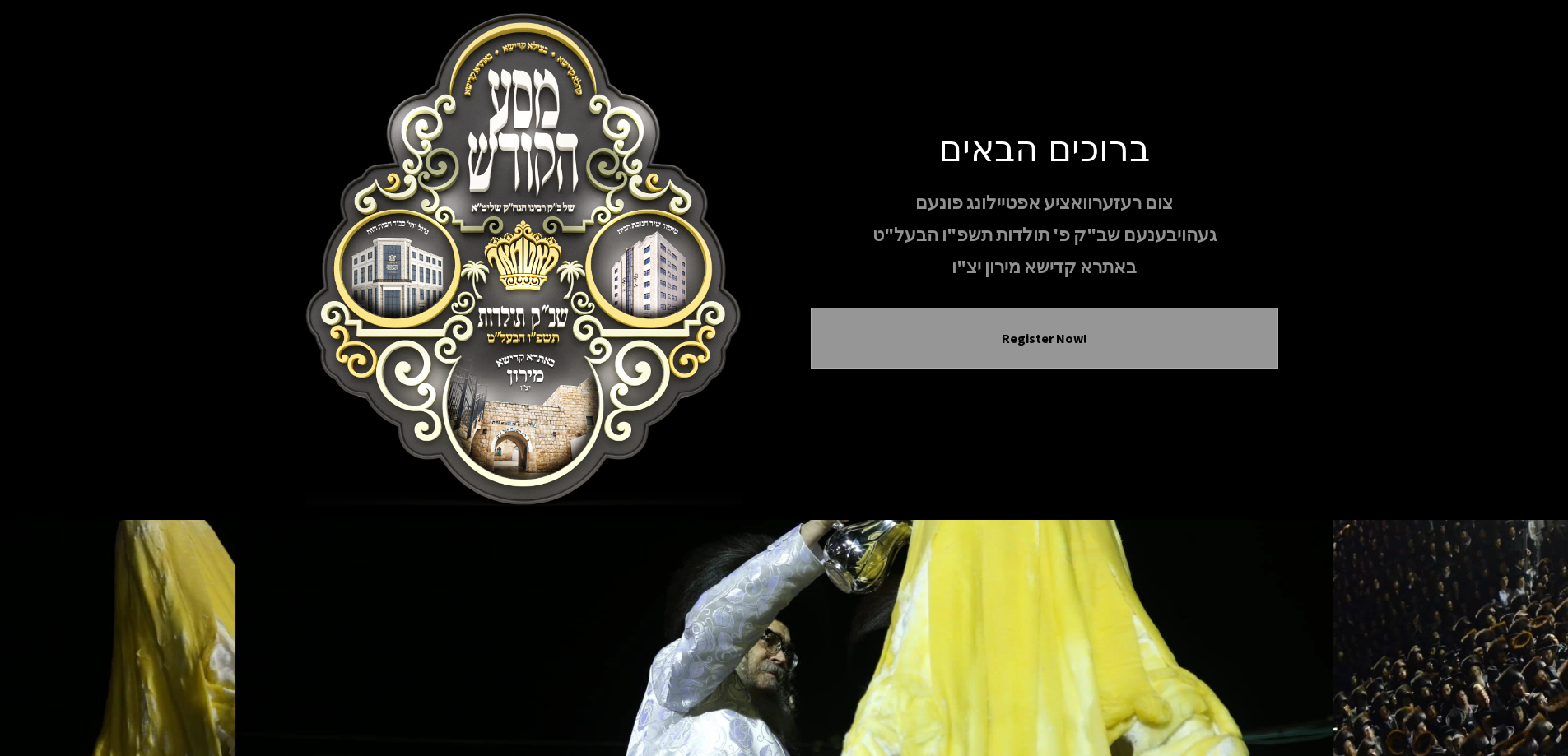
drag, startPoint x: 941, startPoint y: 136, endPoint x: 1070, endPoint y: 398, distance: 292.0
click at [1070, 398] on div "ברוכים הבאים צום רעזערוואציע אפטיילונג פונעם געהויבענעם שב"ק פ' תולדות תשפ"ו הב…" at bounding box center [784, 260] width 987 height 494
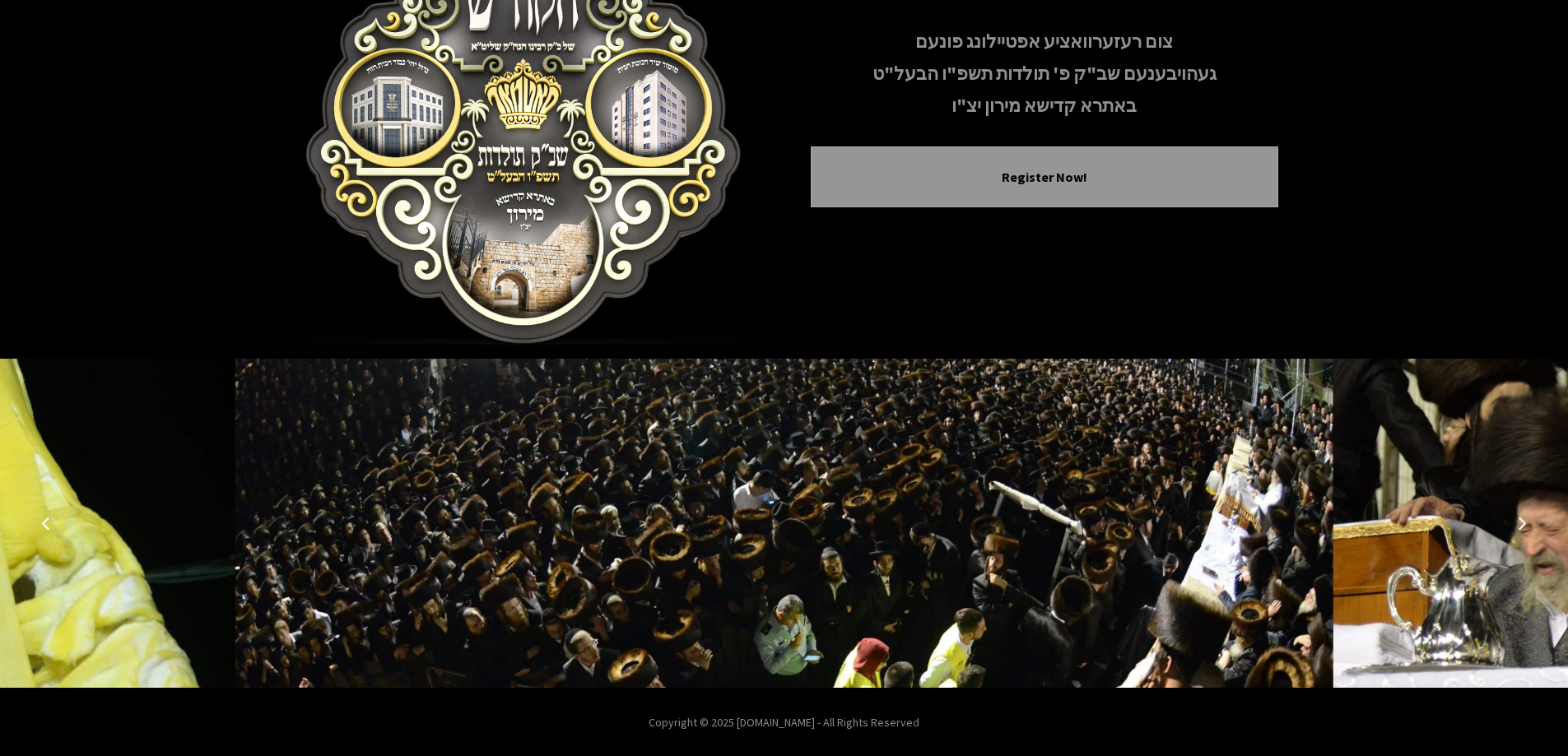
scroll to position [162, 0]
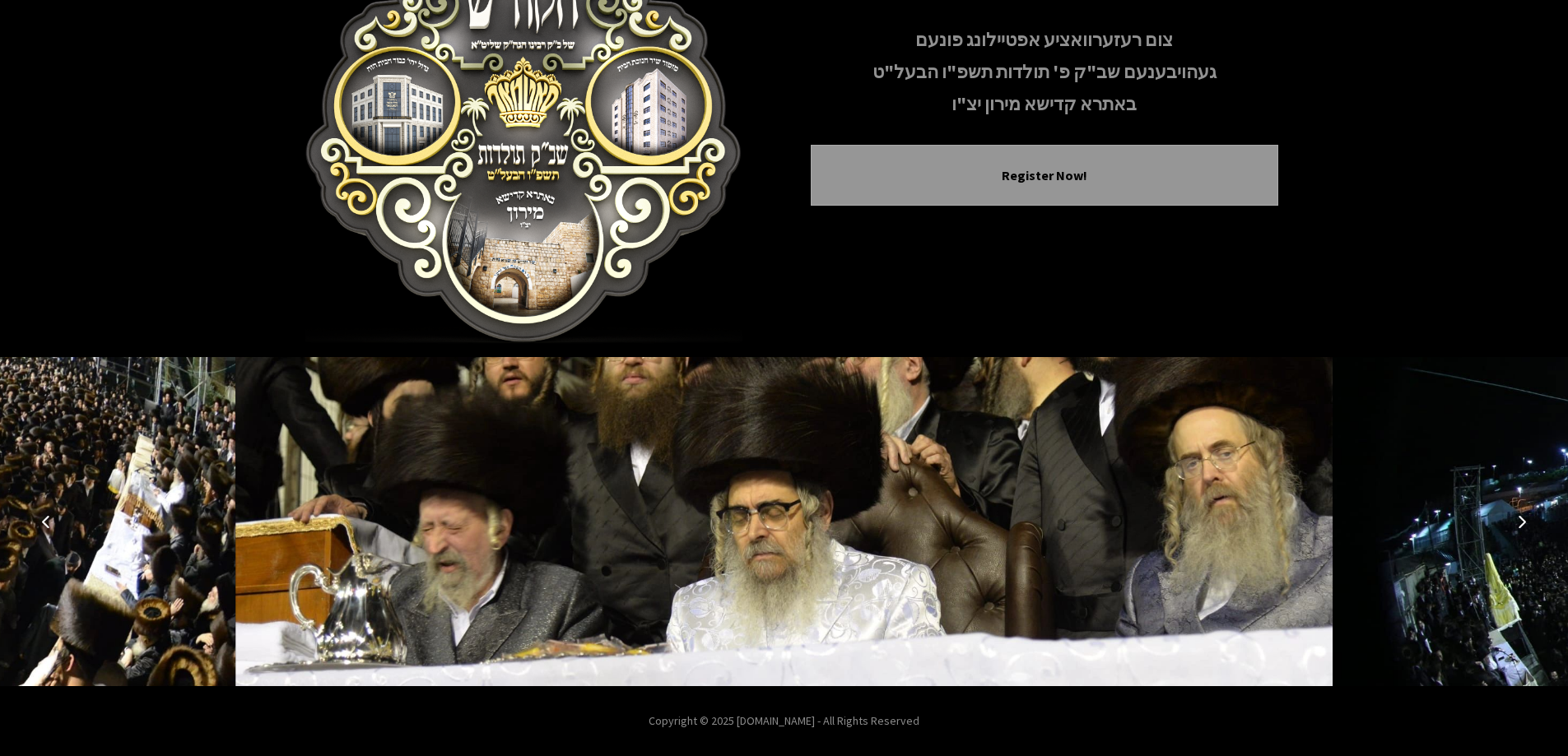
click at [1514, 520] on button "Next image" at bounding box center [1522, 521] width 39 height 39
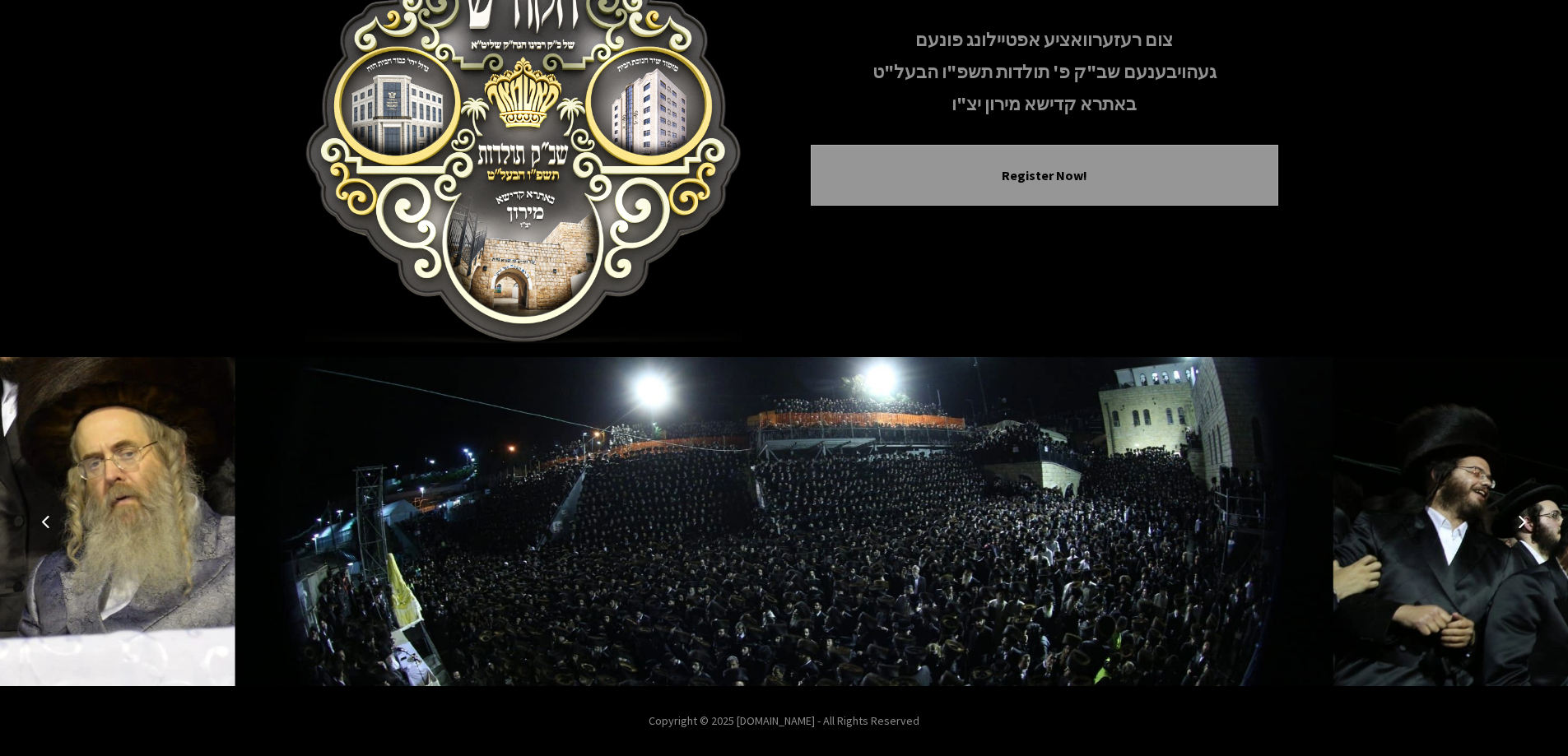
click at [1510, 535] on button "Next image" at bounding box center [1522, 521] width 39 height 39
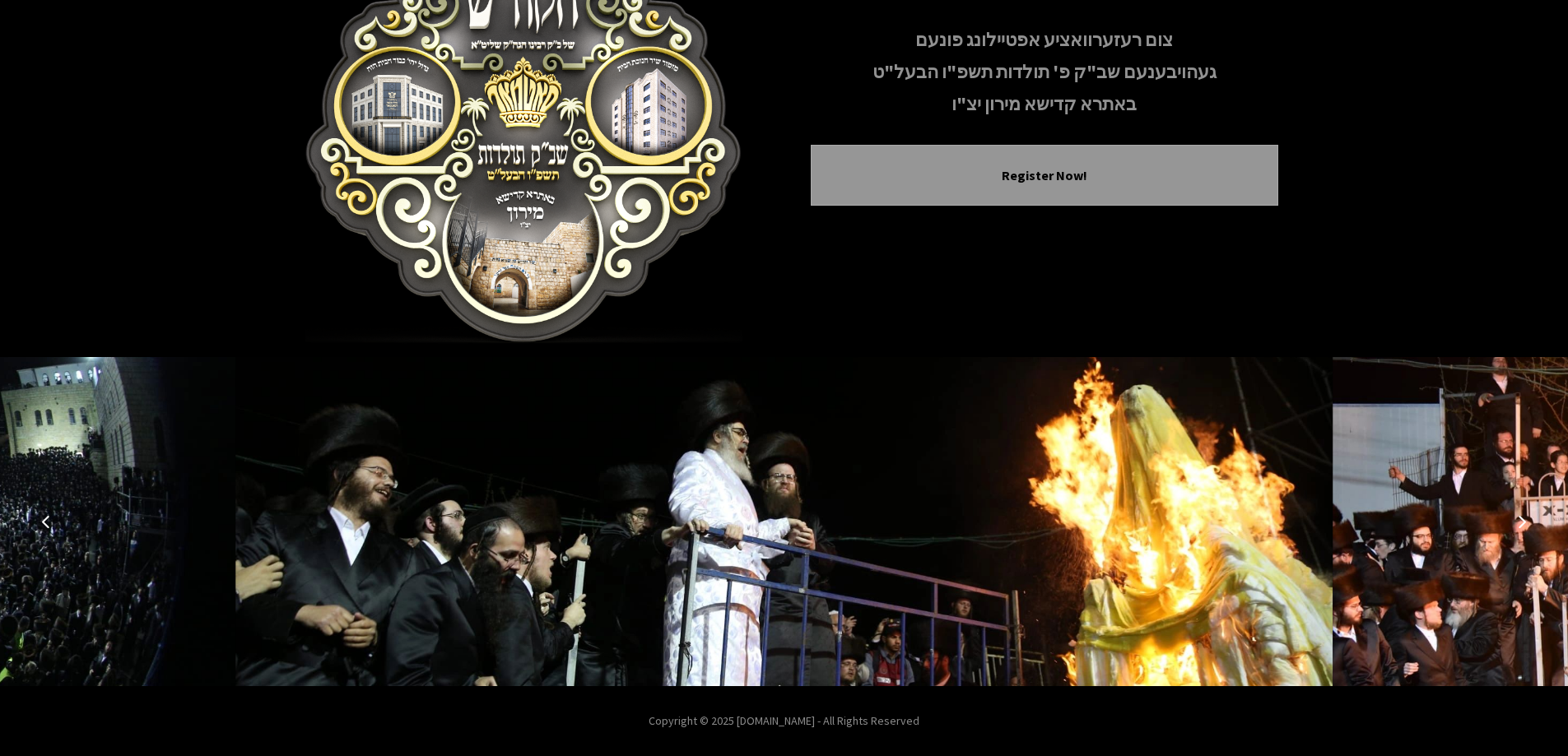
click at [1522, 518] on icon "Next image" at bounding box center [1522, 521] width 13 height 13
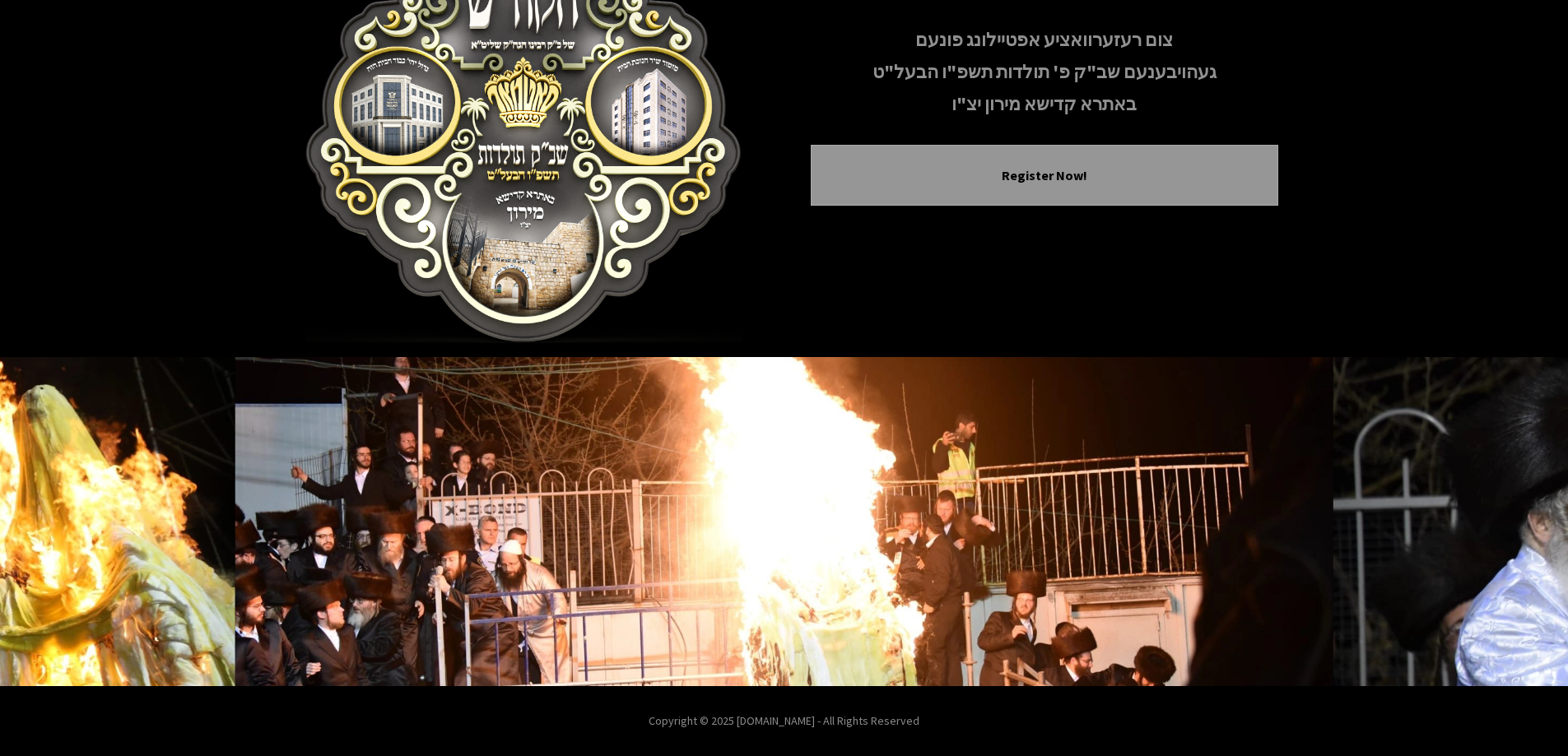
click at [1471, 240] on div "ברוכים הבאים צום רעזערוואציע אפטיילונג פונעם געהויבענעם שב"ק פ' תולדות תשפ"ו הב…" at bounding box center [784, 98] width 1568 height 520
